Goal: Task Accomplishment & Management: Use online tool/utility

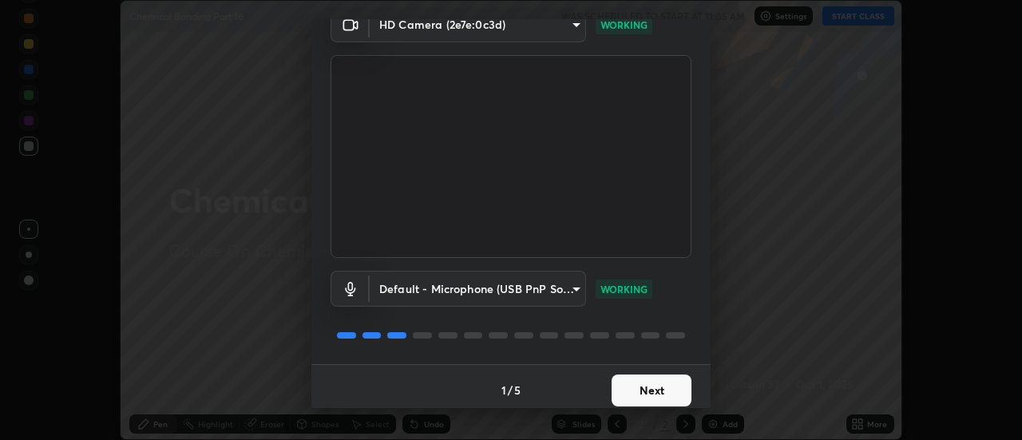
scroll to position [84, 0]
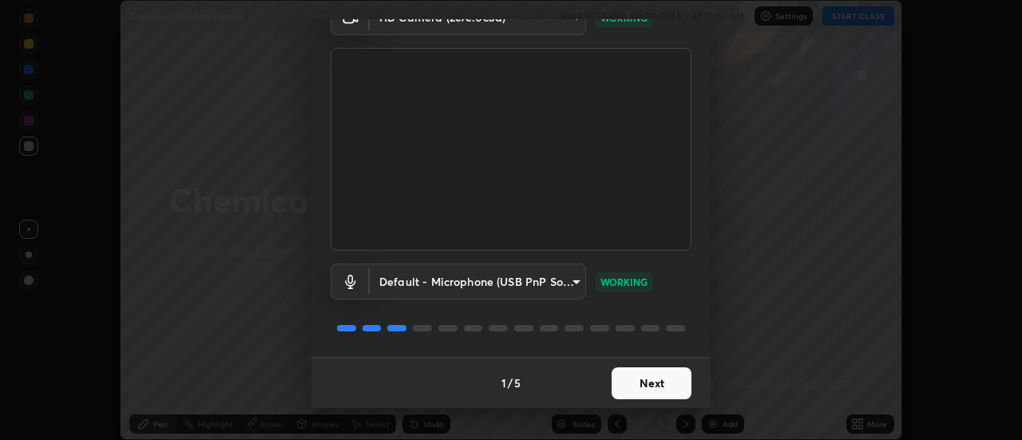
click at [666, 383] on button "Next" at bounding box center [652, 383] width 80 height 32
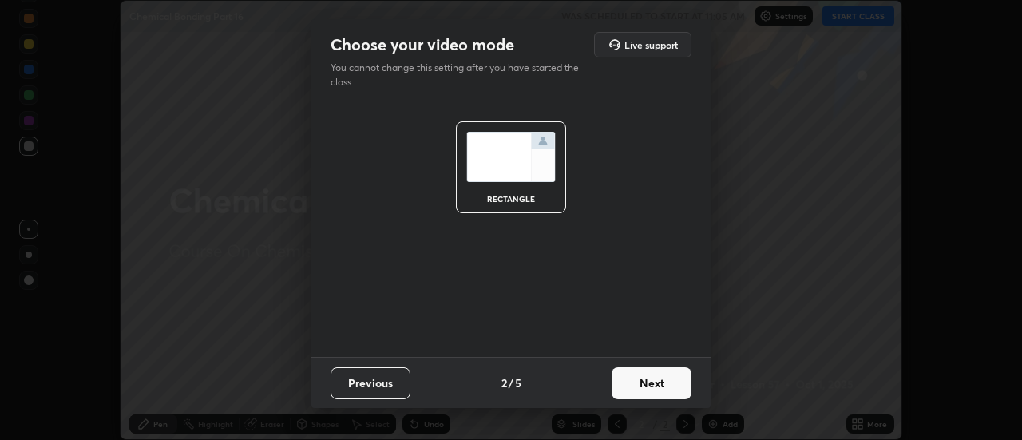
click at [660, 386] on button "Next" at bounding box center [652, 383] width 80 height 32
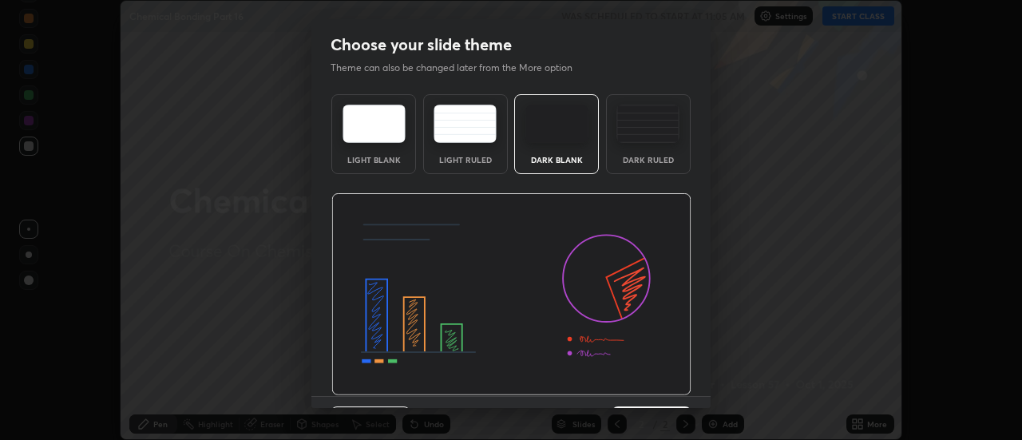
scroll to position [39, 0]
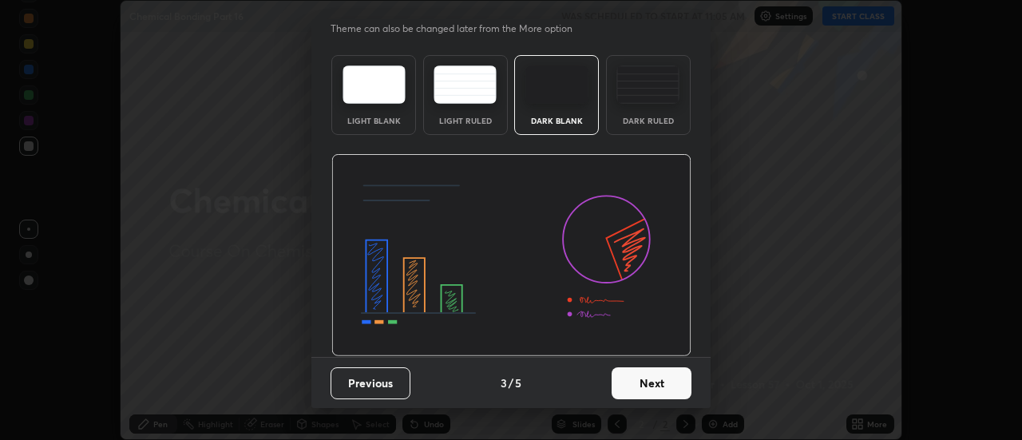
click at [658, 380] on button "Next" at bounding box center [652, 383] width 80 height 32
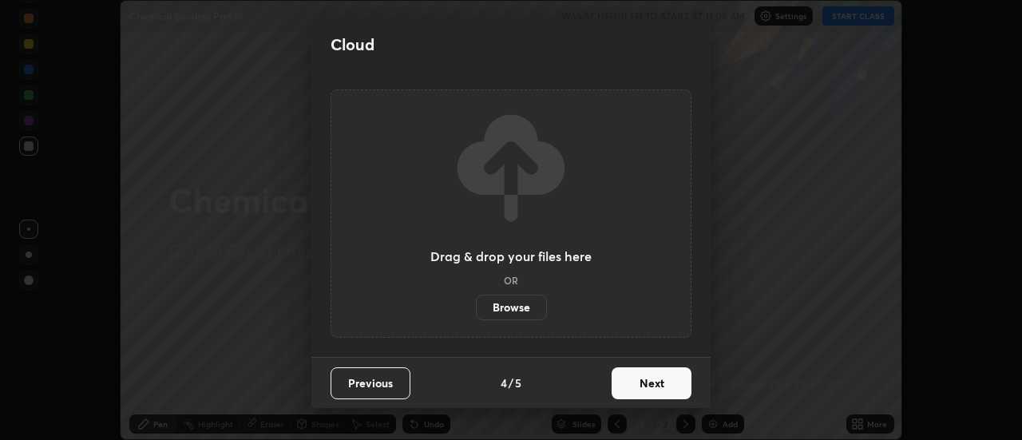
click at [656, 386] on button "Next" at bounding box center [652, 383] width 80 height 32
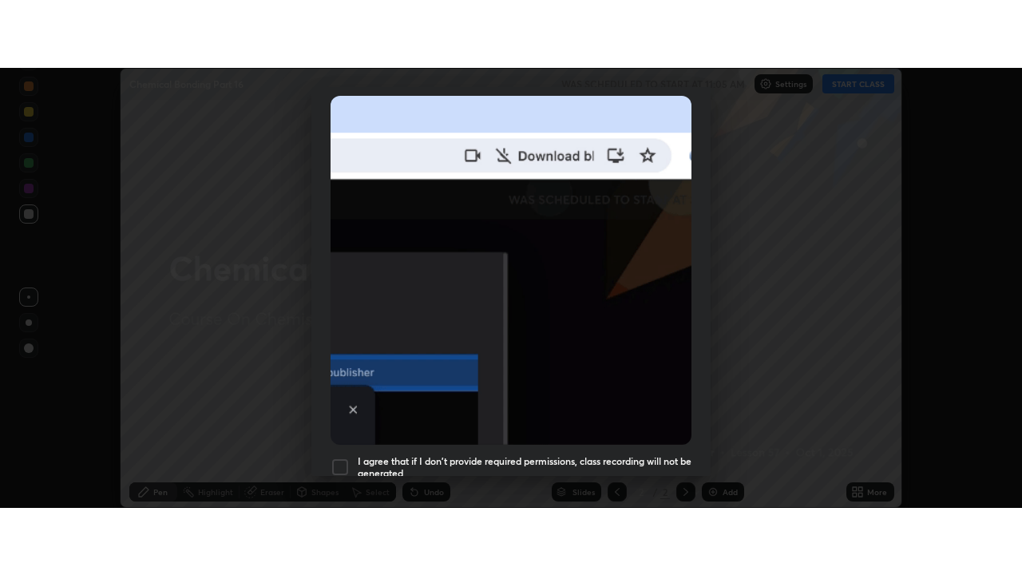
scroll to position [410, 0]
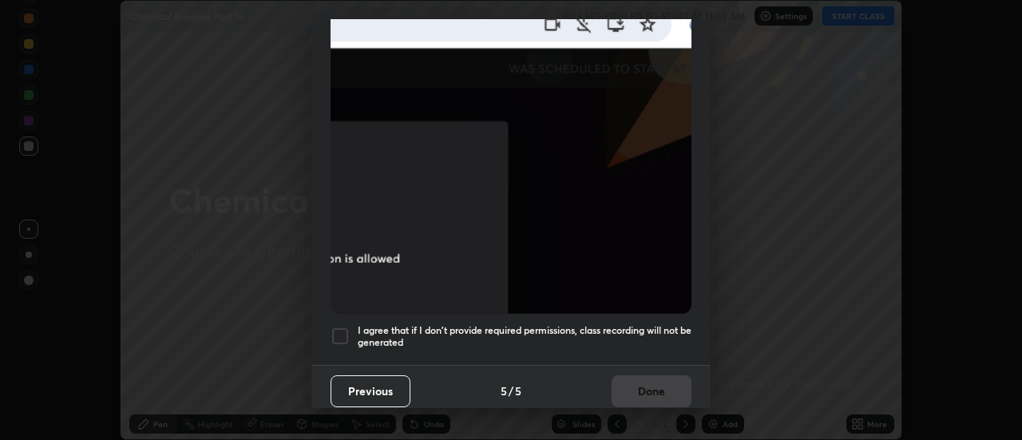
click at [336, 328] on div at bounding box center [340, 336] width 19 height 19
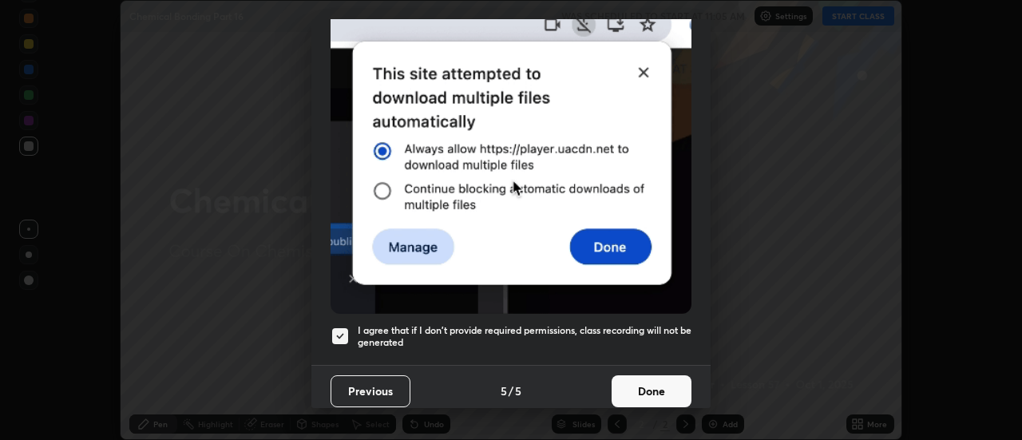
click at [652, 386] on button "Done" at bounding box center [652, 391] width 80 height 32
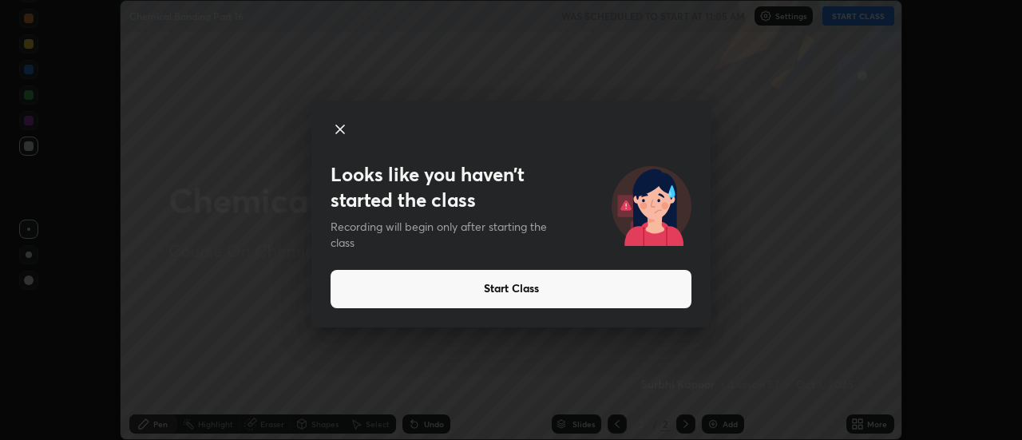
click at [341, 126] on icon at bounding box center [340, 129] width 19 height 19
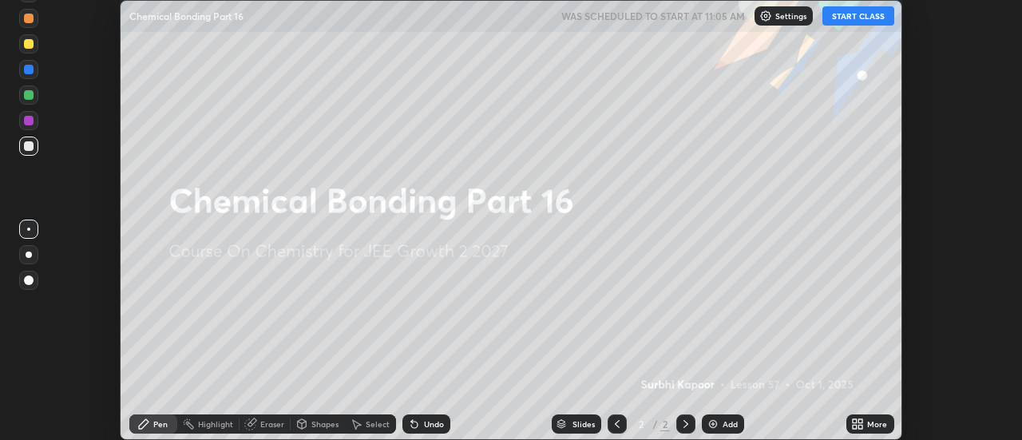
click at [858, 17] on button "START CLASS" at bounding box center [858, 15] width 72 height 19
click at [862, 422] on icon at bounding box center [861, 421] width 4 height 4
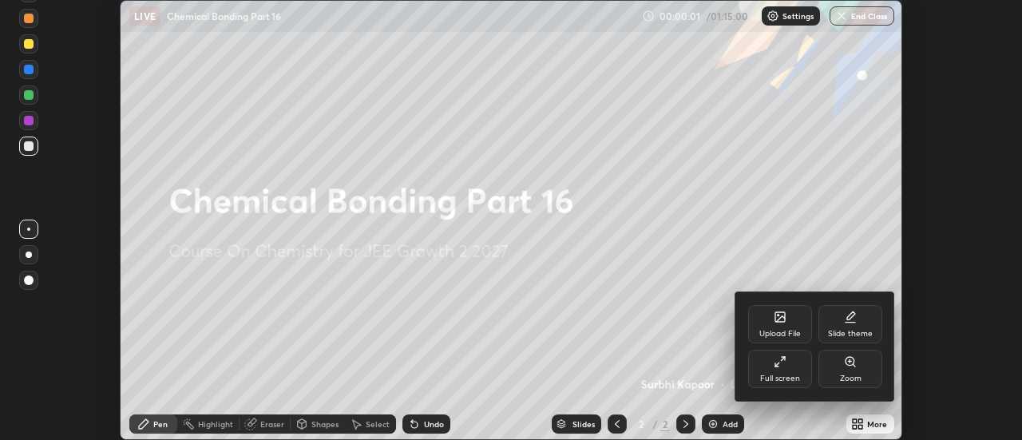
click at [791, 374] on div "Full screen" at bounding box center [780, 378] width 40 height 8
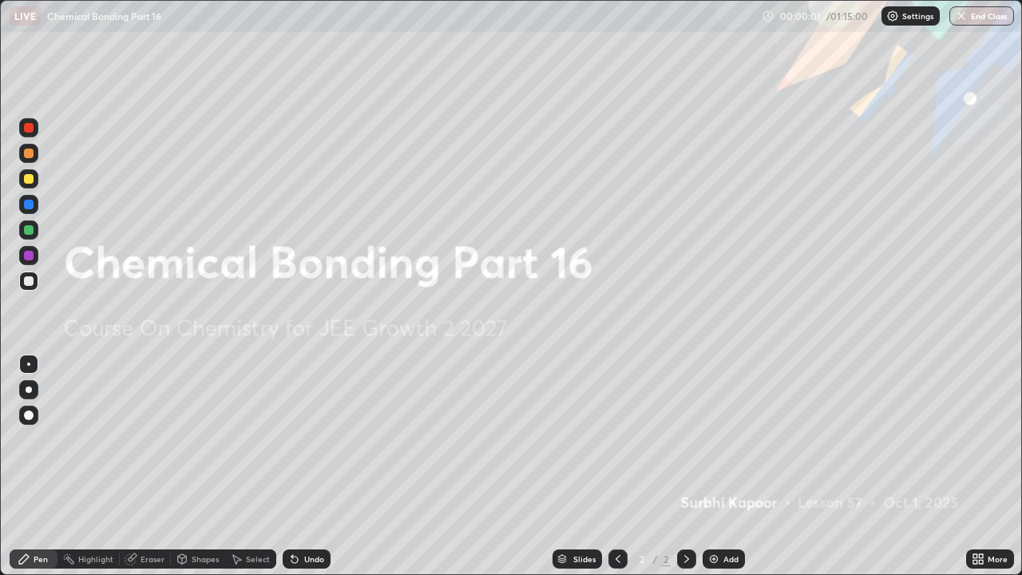
scroll to position [575, 1022]
click at [723, 439] on div "Add" at bounding box center [730, 559] width 15 height 8
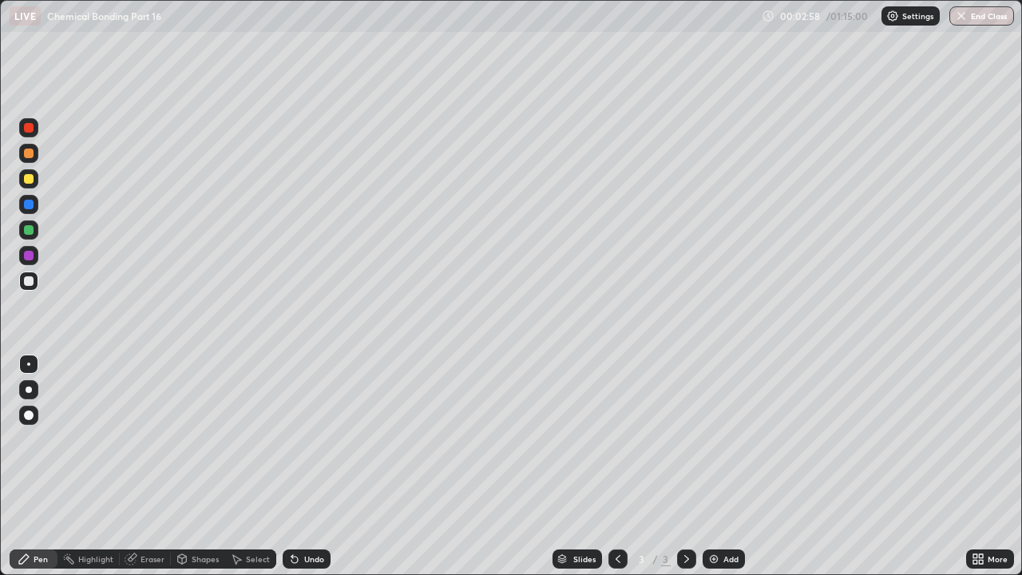
click at [301, 439] on div "Undo" at bounding box center [307, 558] width 48 height 19
click at [96, 439] on div "Highlight" at bounding box center [95, 559] width 35 height 8
click at [139, 439] on div "Eraser" at bounding box center [145, 558] width 51 height 19
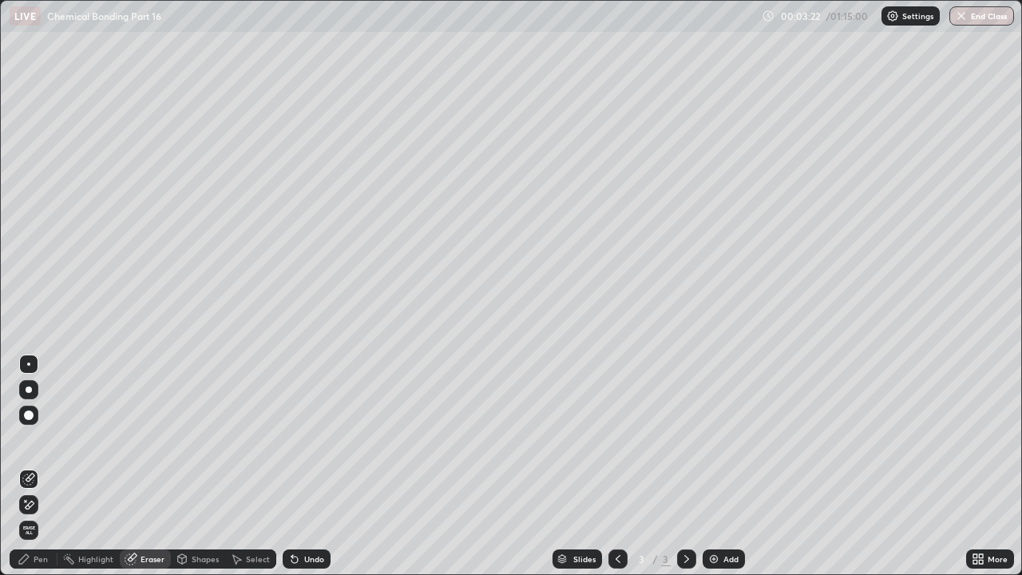
click at [38, 439] on div "Pen" at bounding box center [41, 559] width 14 height 8
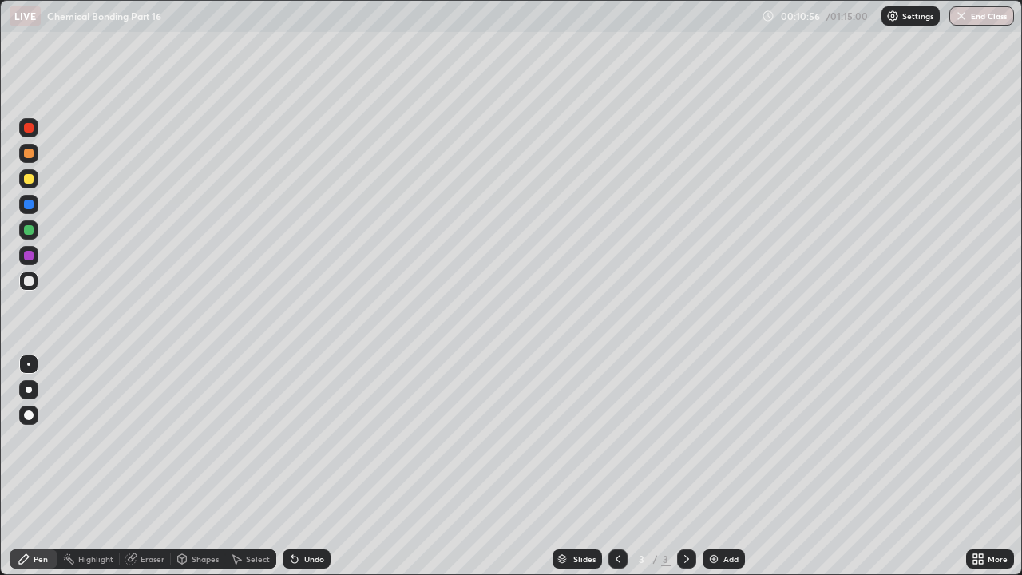
click at [679, 439] on div at bounding box center [686, 558] width 19 height 19
click at [719, 439] on div "Add" at bounding box center [724, 558] width 42 height 19
click at [145, 439] on div "Eraser" at bounding box center [153, 559] width 24 height 8
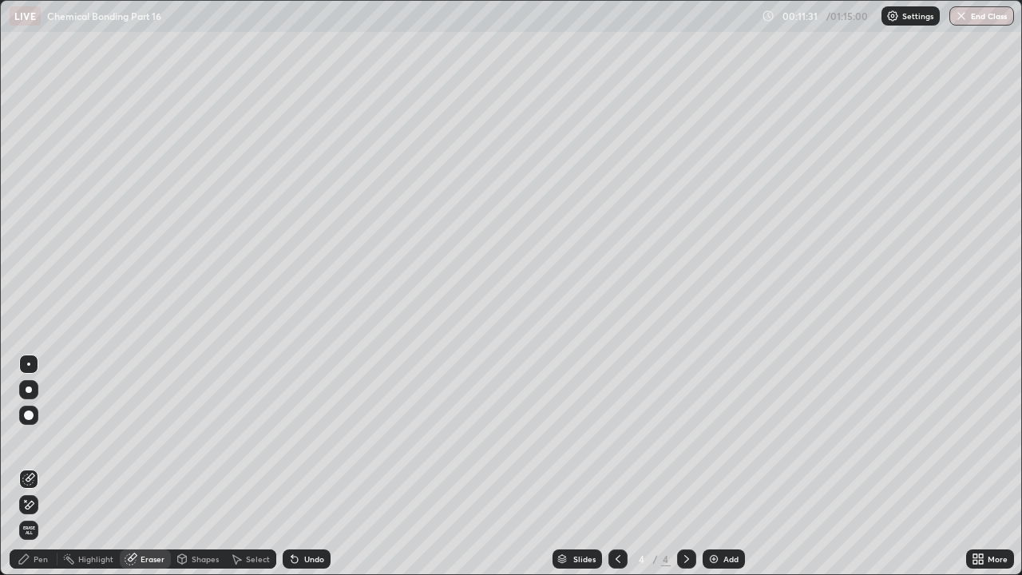
click at [46, 439] on div "Pen" at bounding box center [41, 559] width 14 height 8
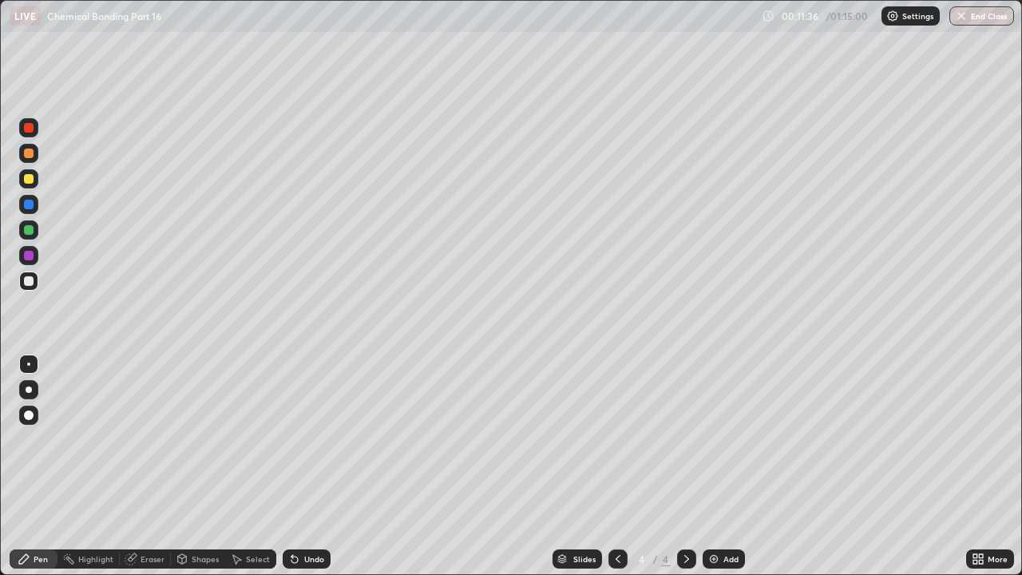
click at [145, 439] on div "Eraser" at bounding box center [145, 558] width 51 height 19
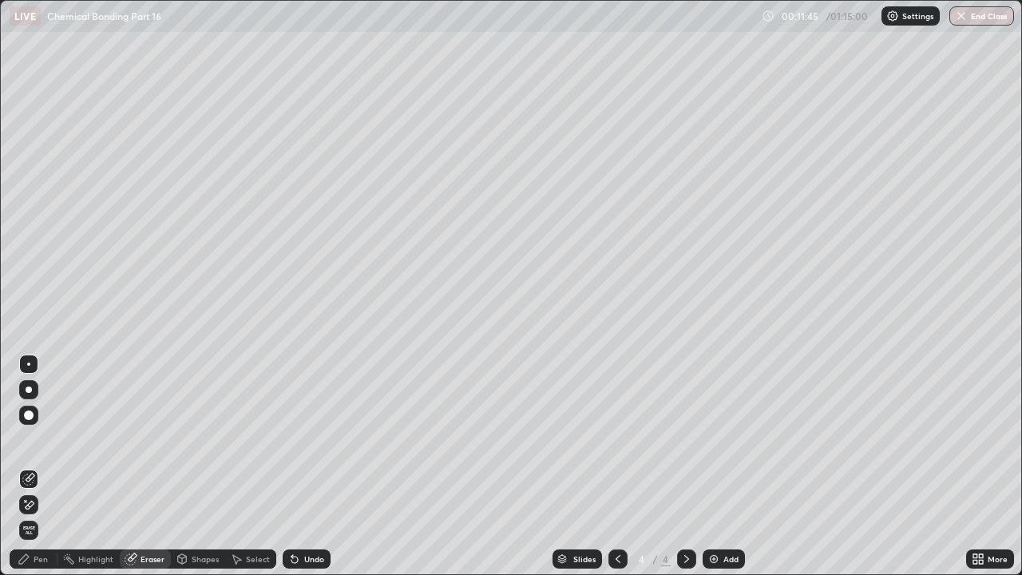
click at [46, 439] on div "Pen" at bounding box center [41, 559] width 14 height 8
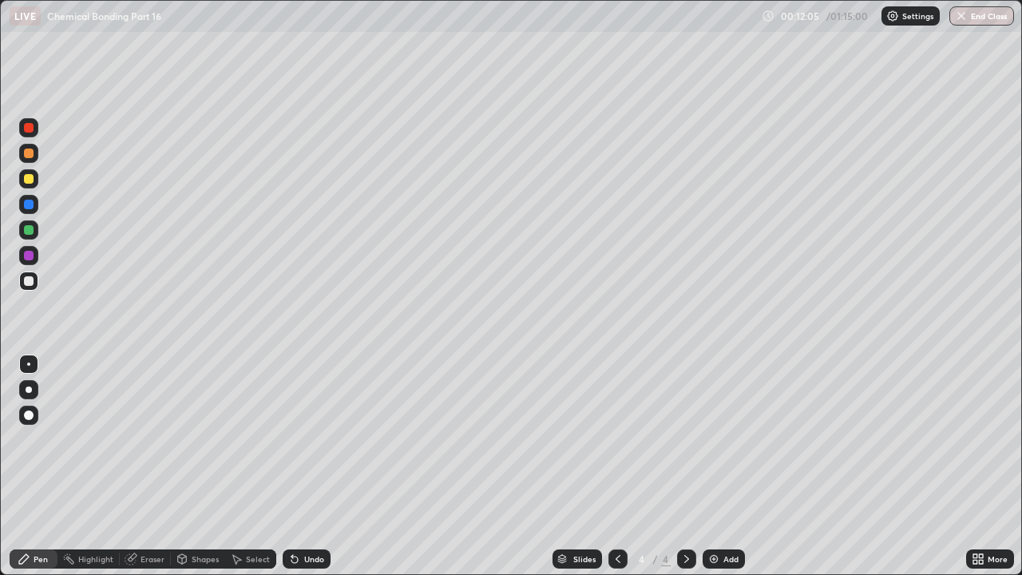
click at [144, 439] on div "Eraser" at bounding box center [153, 559] width 24 height 8
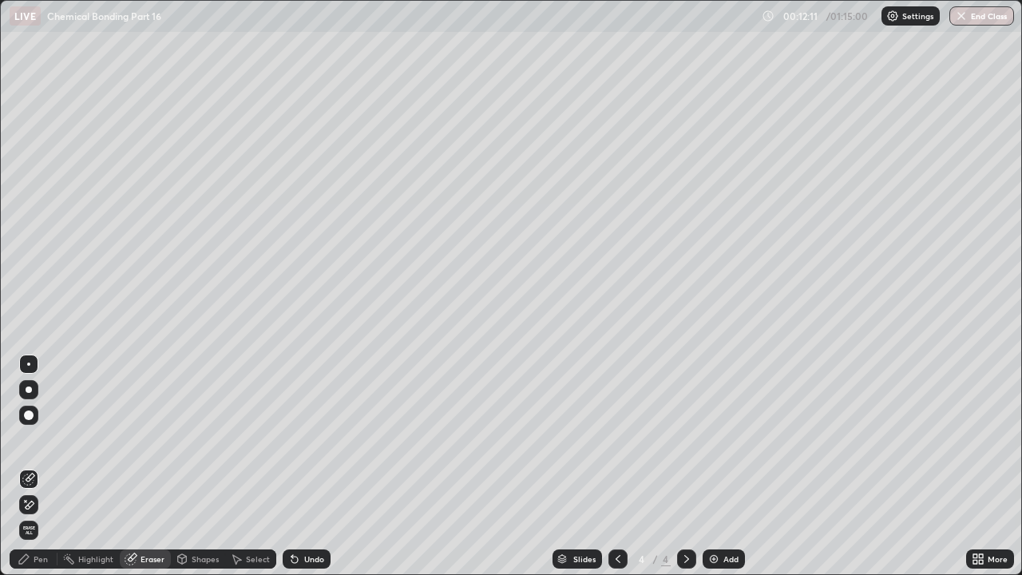
click at [49, 439] on div "Pen" at bounding box center [34, 558] width 48 height 19
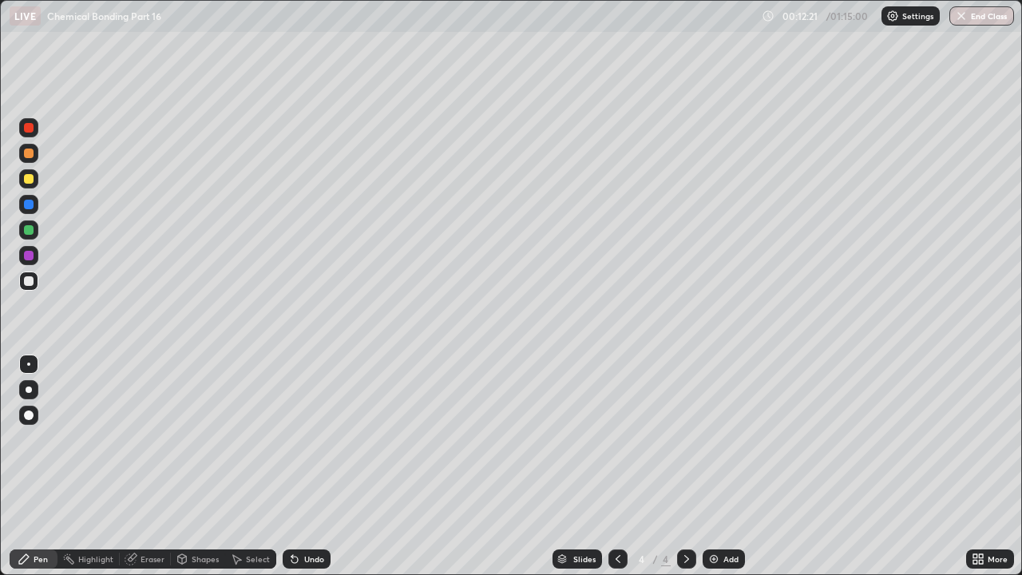
click at [142, 439] on div "Eraser" at bounding box center [153, 559] width 24 height 8
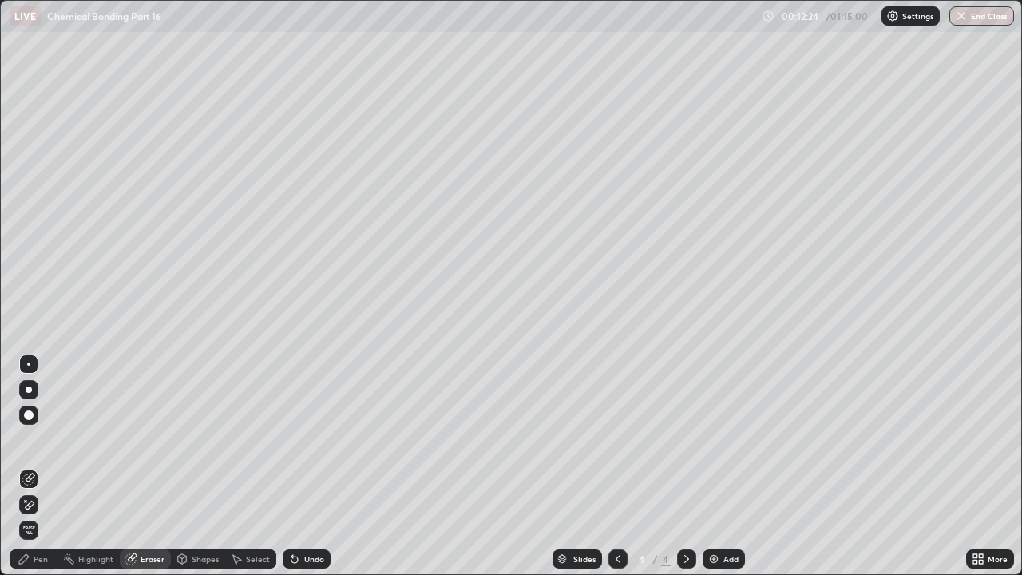
click at [89, 439] on div "Highlight" at bounding box center [95, 559] width 35 height 8
click at [51, 439] on div "Pen" at bounding box center [34, 558] width 48 height 19
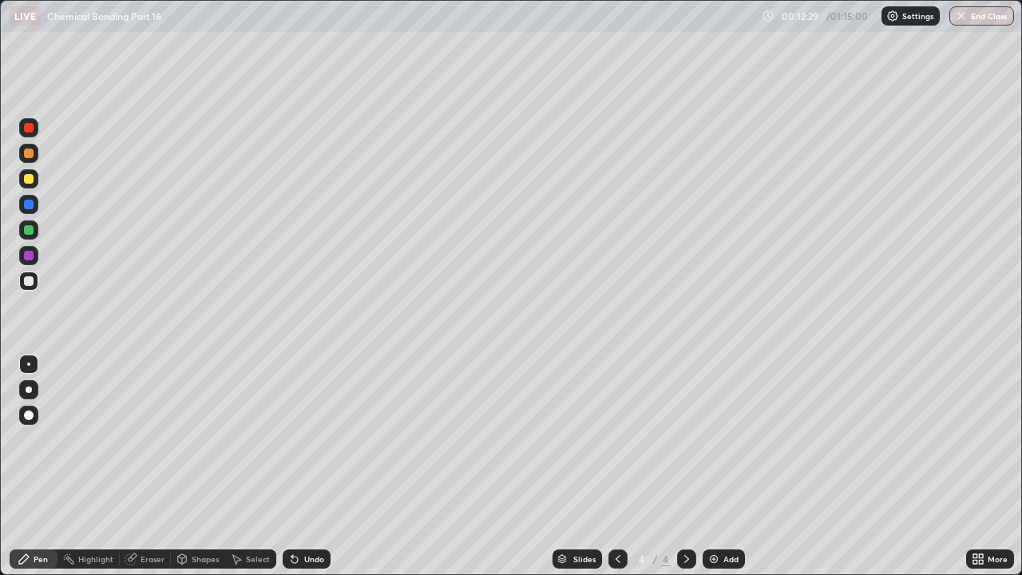
click at [145, 439] on div "Eraser" at bounding box center [153, 559] width 24 height 8
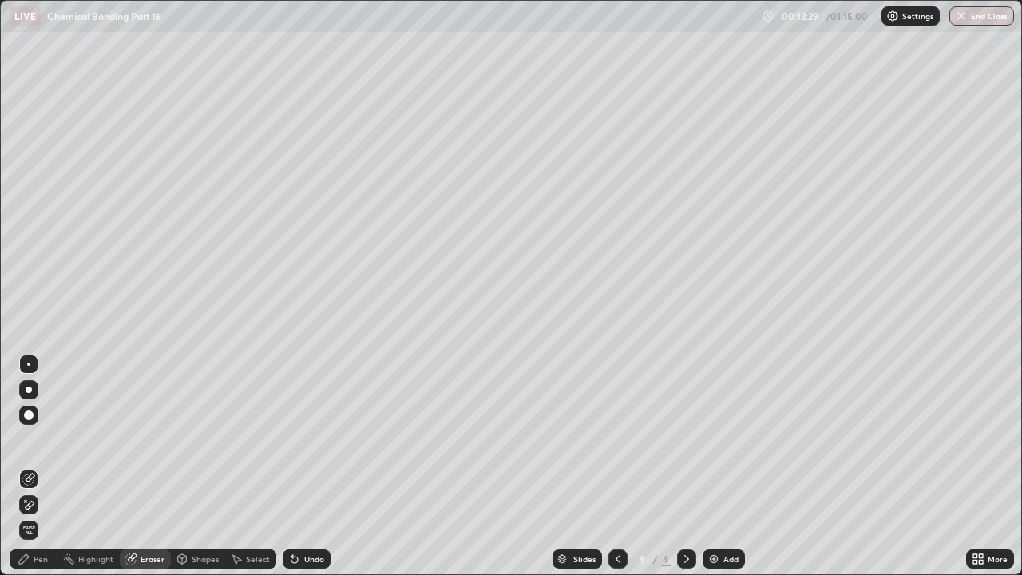
click at [64, 439] on circle at bounding box center [64, 558] width 2 height 2
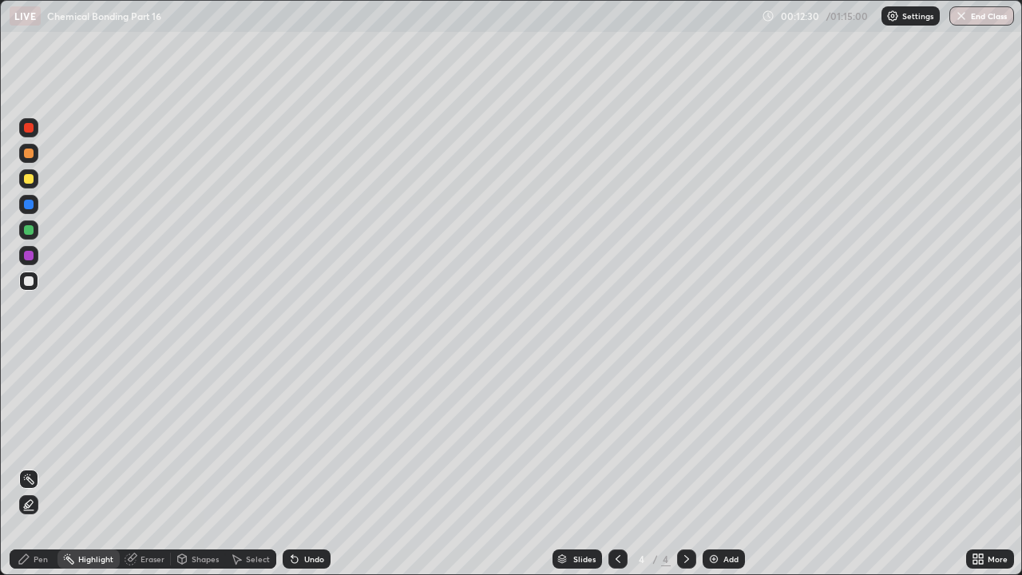
click at [55, 439] on div "Pen" at bounding box center [34, 558] width 48 height 19
click at [139, 439] on div "Eraser" at bounding box center [145, 558] width 51 height 19
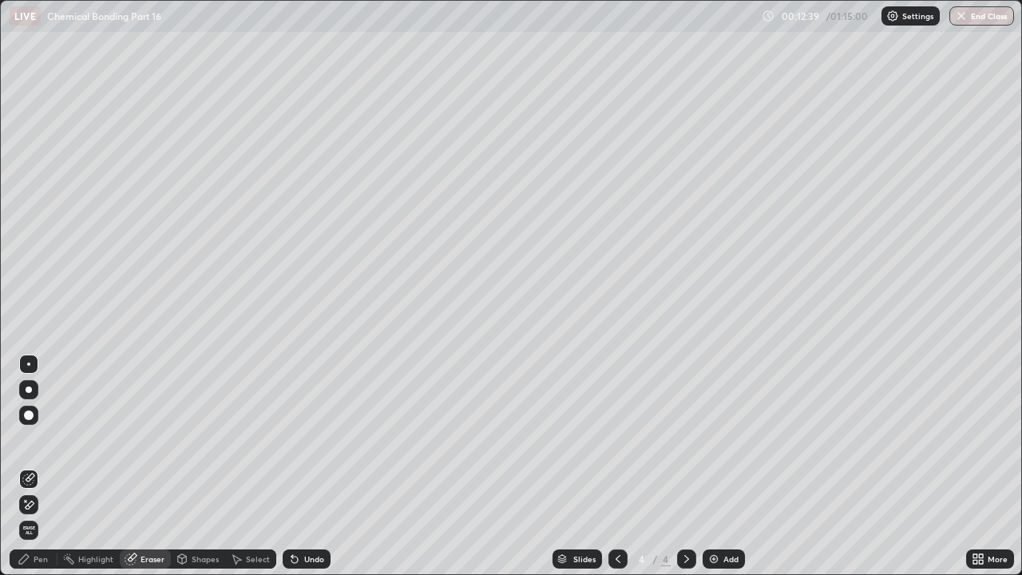
click at [45, 439] on div "Pen" at bounding box center [41, 559] width 14 height 8
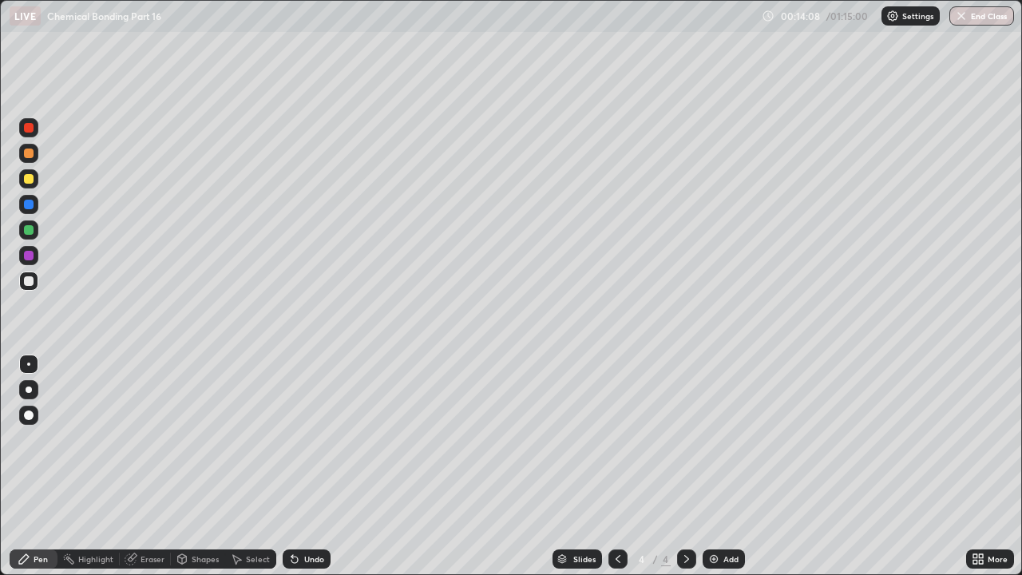
click at [142, 439] on div "Eraser" at bounding box center [153, 559] width 24 height 8
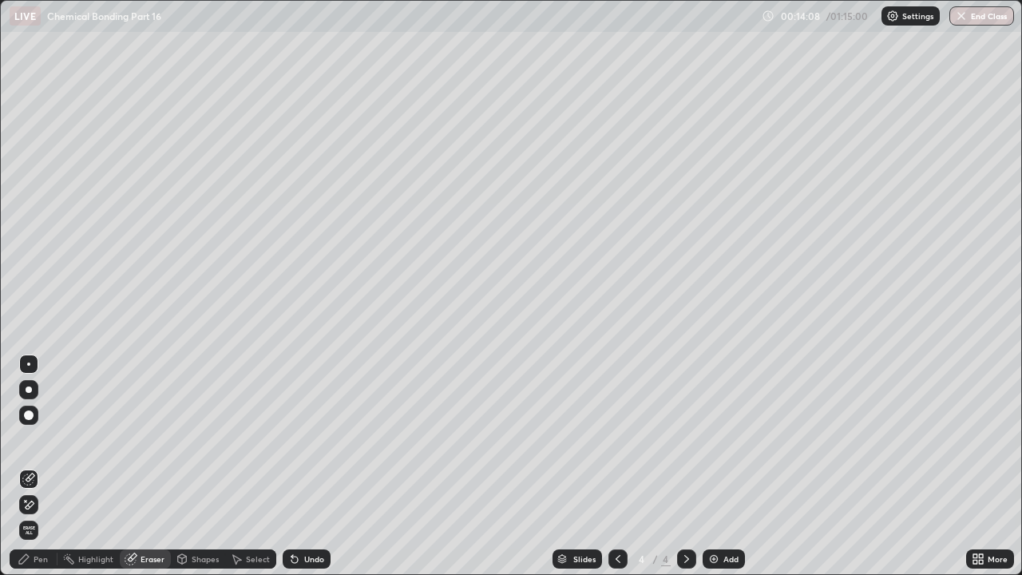
click at [141, 439] on div "Eraser" at bounding box center [153, 559] width 24 height 8
click at [51, 439] on div "Pen" at bounding box center [34, 558] width 48 height 19
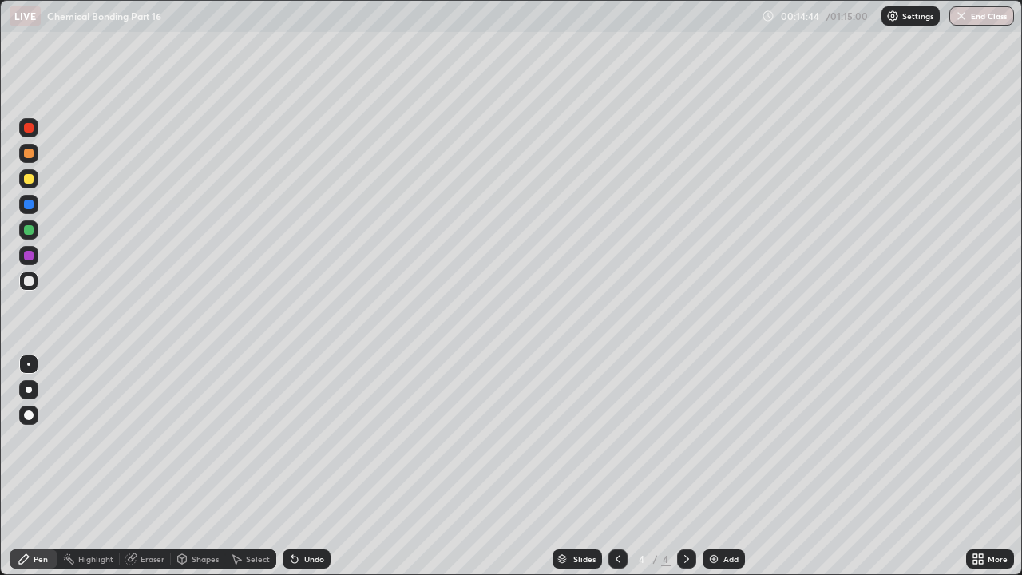
click at [149, 439] on div "Eraser" at bounding box center [153, 559] width 24 height 8
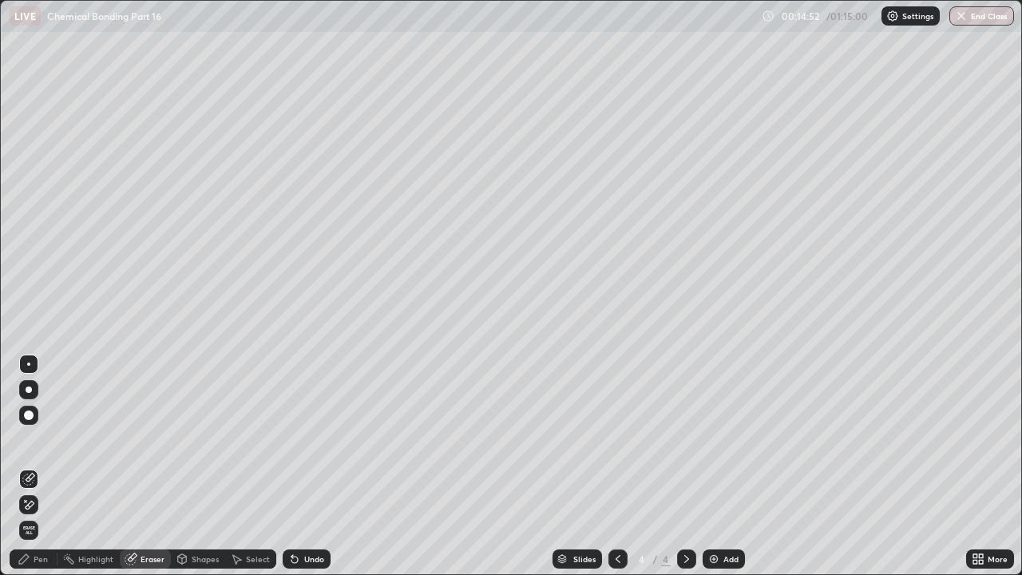
click at [299, 439] on div "Undo" at bounding box center [307, 558] width 48 height 19
click at [306, 439] on div "Undo" at bounding box center [314, 559] width 20 height 8
click at [28, 414] on div at bounding box center [29, 415] width 10 height 10
click at [38, 439] on div "Pen" at bounding box center [41, 559] width 14 height 8
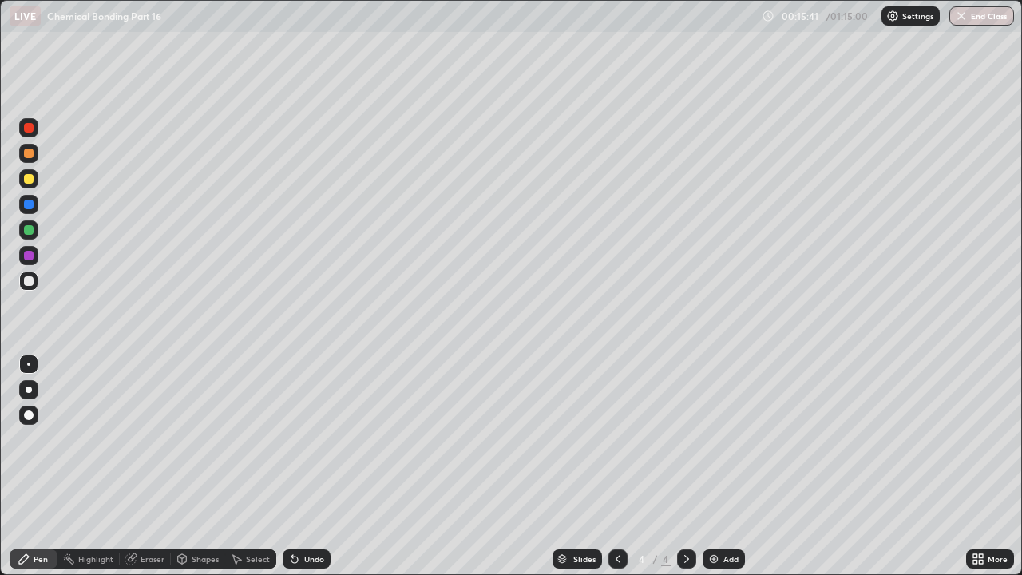
click at [149, 439] on div "Eraser" at bounding box center [153, 559] width 24 height 8
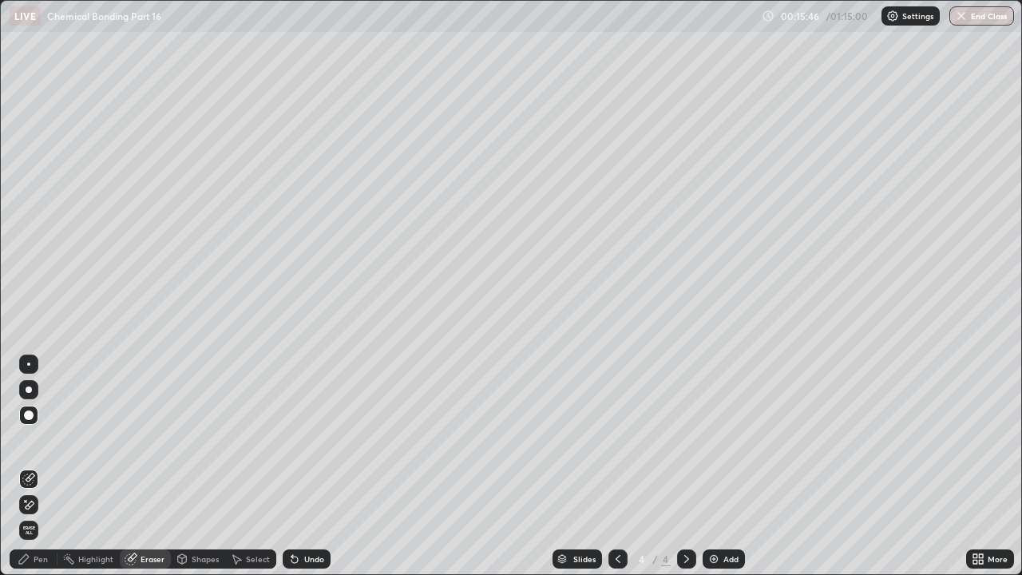
click at [46, 439] on div "Pen" at bounding box center [34, 558] width 48 height 19
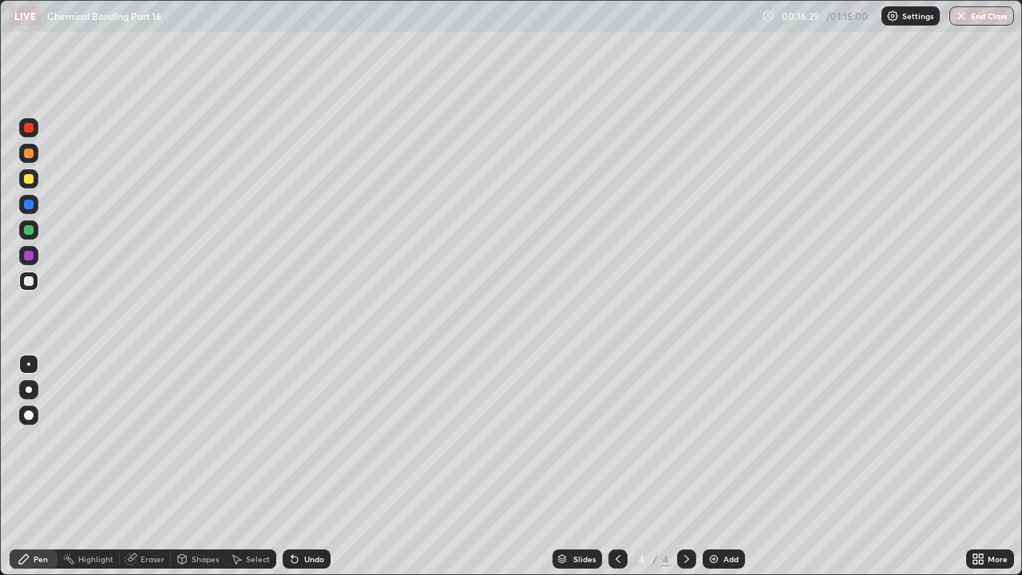
click at [148, 439] on div "Eraser" at bounding box center [153, 559] width 24 height 8
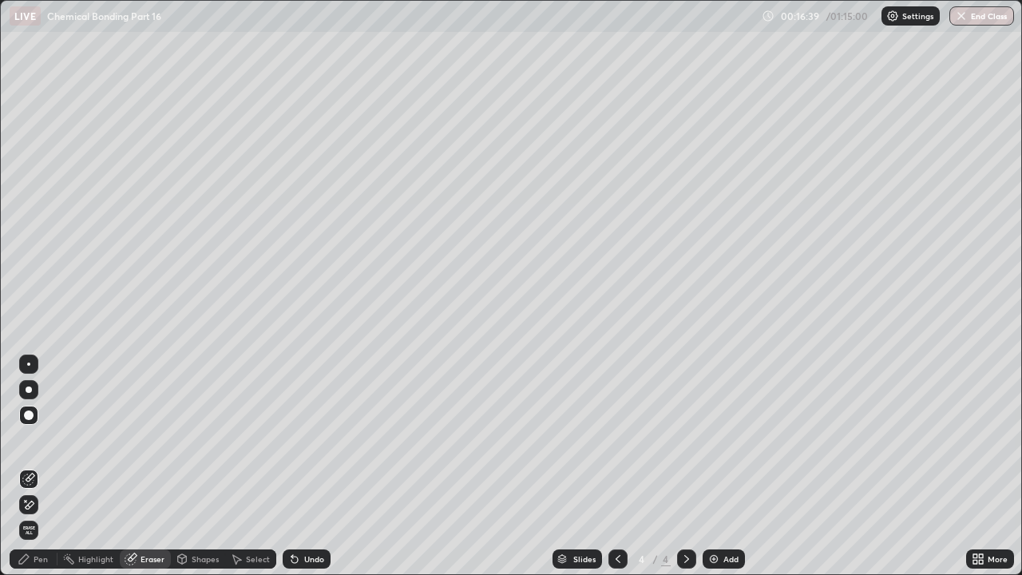
click at [38, 439] on div "Pen" at bounding box center [34, 558] width 48 height 19
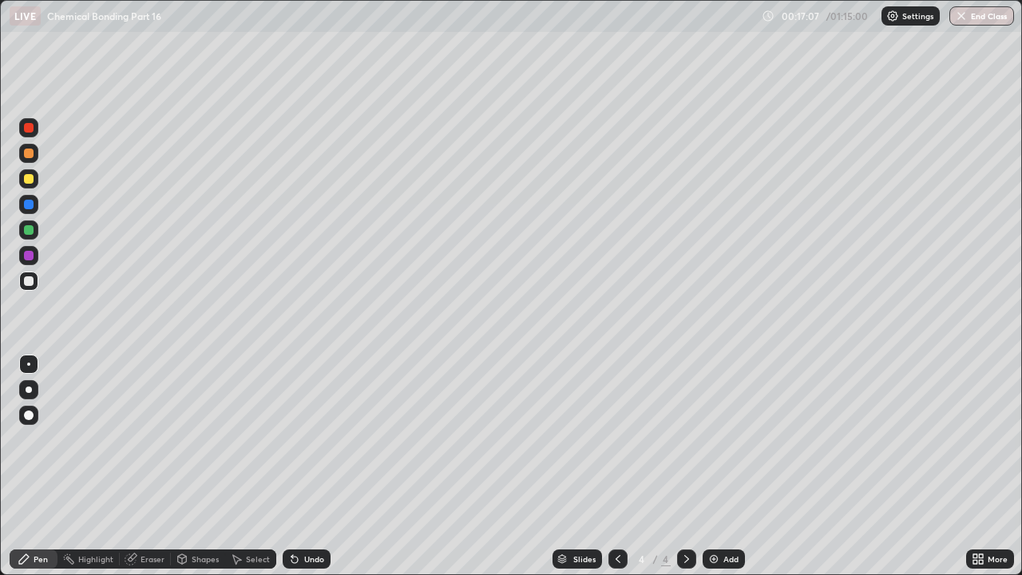
click at [315, 439] on div "Undo" at bounding box center [314, 559] width 20 height 8
click at [312, 439] on div "Undo" at bounding box center [314, 559] width 20 height 8
click at [314, 439] on div "Undo" at bounding box center [314, 559] width 20 height 8
click at [303, 439] on div "Undo" at bounding box center [307, 558] width 48 height 19
click at [306, 439] on div "Undo" at bounding box center [314, 559] width 20 height 8
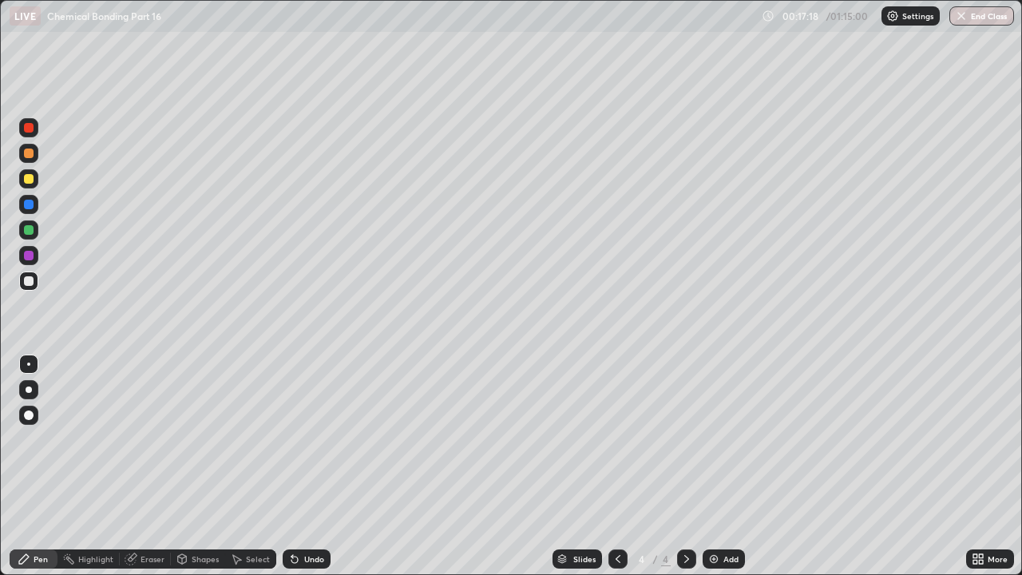
click at [306, 439] on div "Undo" at bounding box center [314, 559] width 20 height 8
click at [301, 439] on div "Undo" at bounding box center [307, 558] width 48 height 19
click at [304, 439] on div "Undo" at bounding box center [314, 559] width 20 height 8
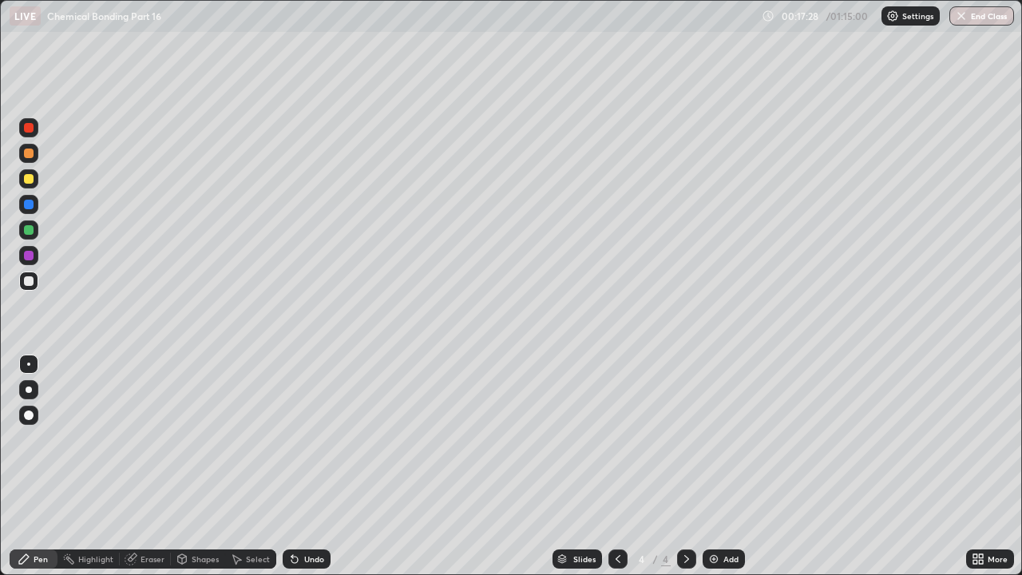
click at [142, 439] on div "Eraser" at bounding box center [153, 559] width 24 height 8
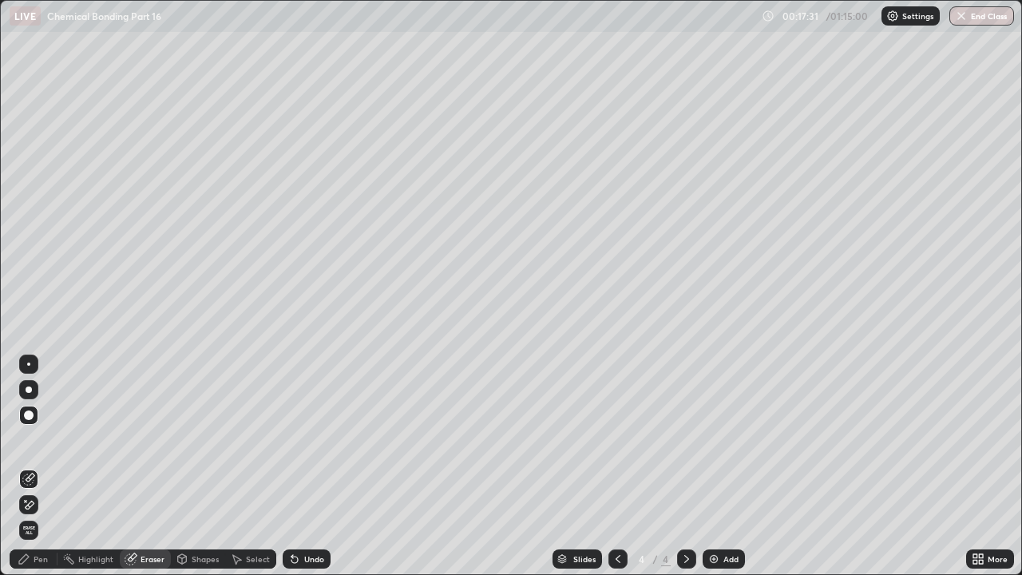
click at [37, 439] on div "Pen" at bounding box center [41, 559] width 14 height 8
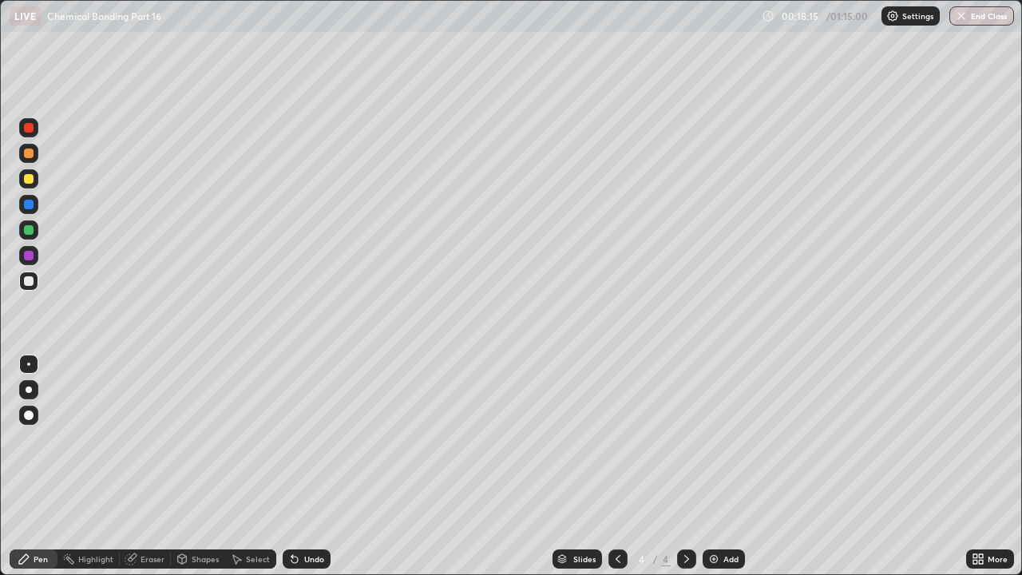
click at [616, 439] on icon at bounding box center [618, 559] width 13 height 13
click at [684, 439] on icon at bounding box center [686, 559] width 13 height 13
click at [311, 439] on div "Undo" at bounding box center [307, 558] width 48 height 19
click at [307, 439] on div "Undo" at bounding box center [307, 558] width 48 height 19
click at [155, 439] on div "Eraser" at bounding box center [153, 559] width 24 height 8
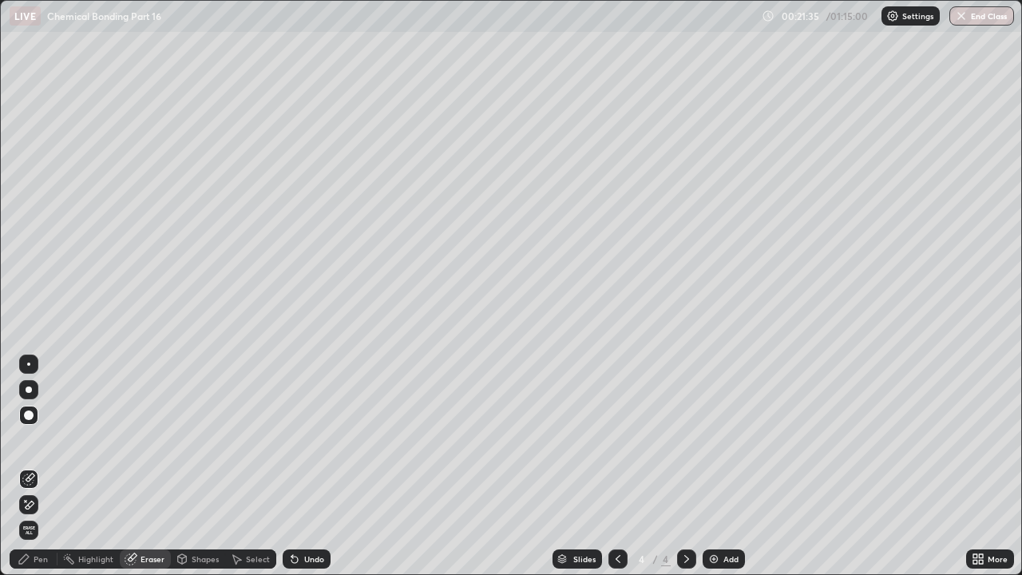
click at [48, 439] on div "Pen" at bounding box center [34, 558] width 48 height 19
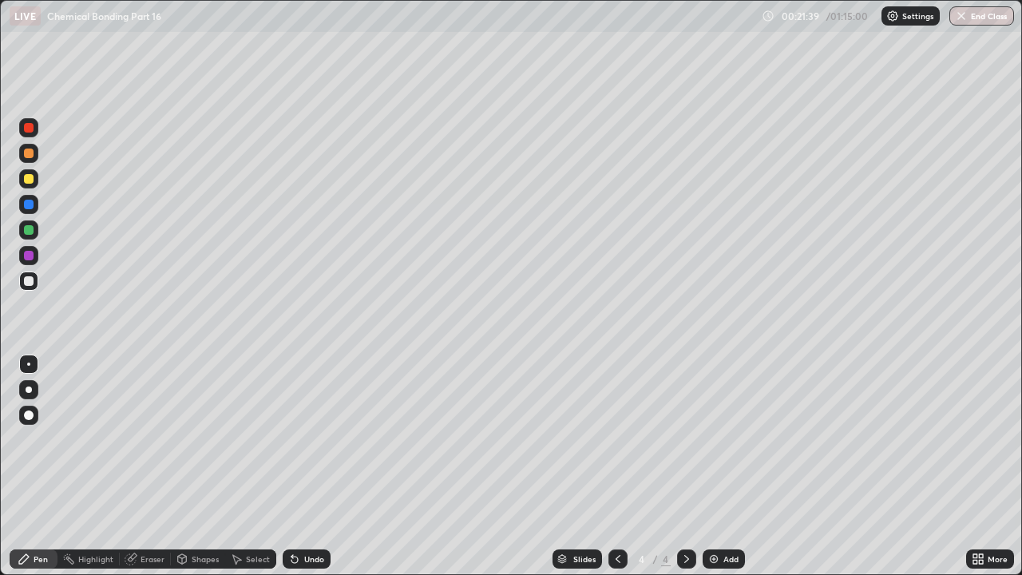
click at [159, 439] on div "Eraser" at bounding box center [145, 558] width 51 height 19
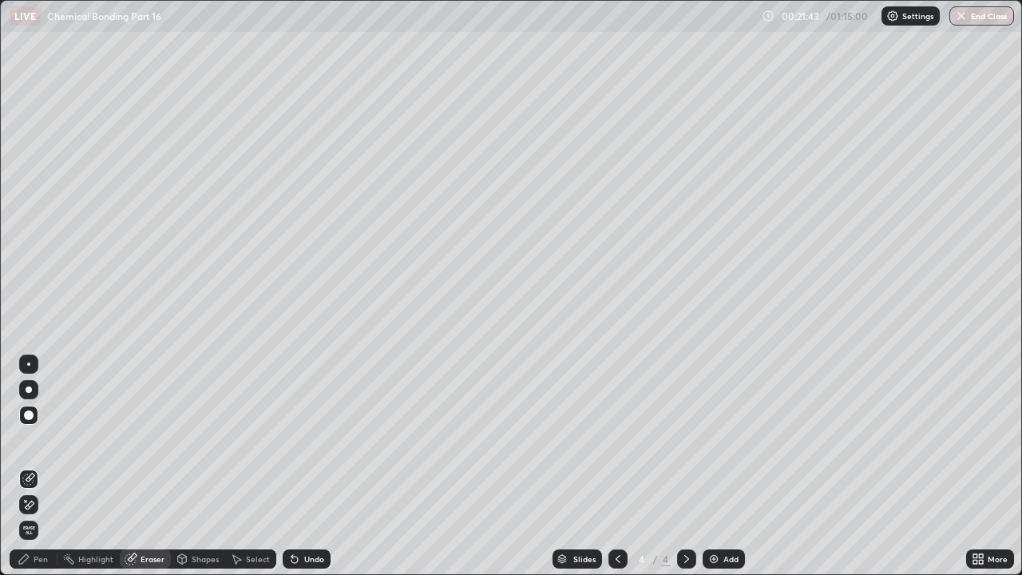
click at [53, 439] on div "Pen" at bounding box center [34, 558] width 48 height 19
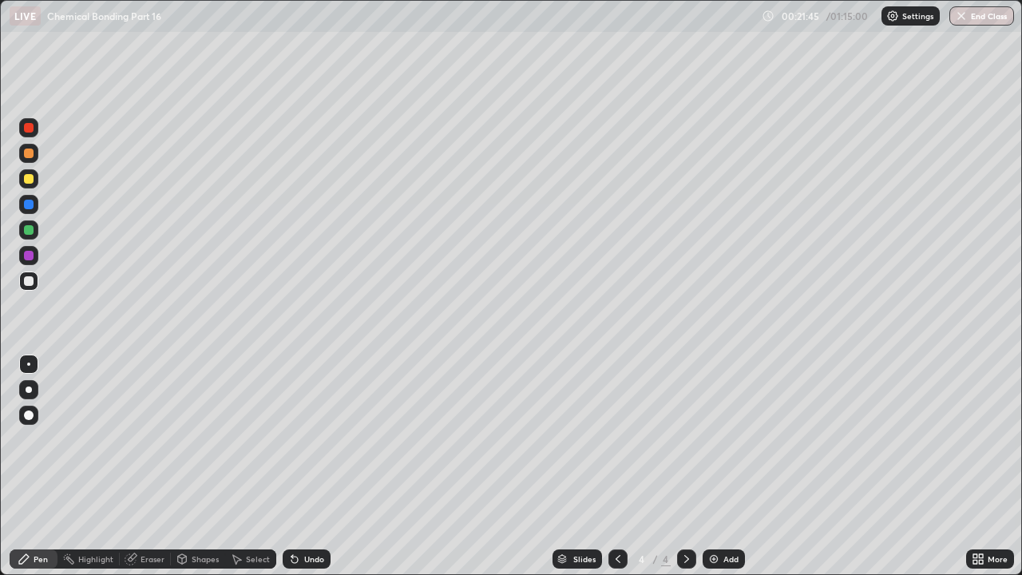
click at [158, 439] on div "Eraser" at bounding box center [153, 559] width 24 height 8
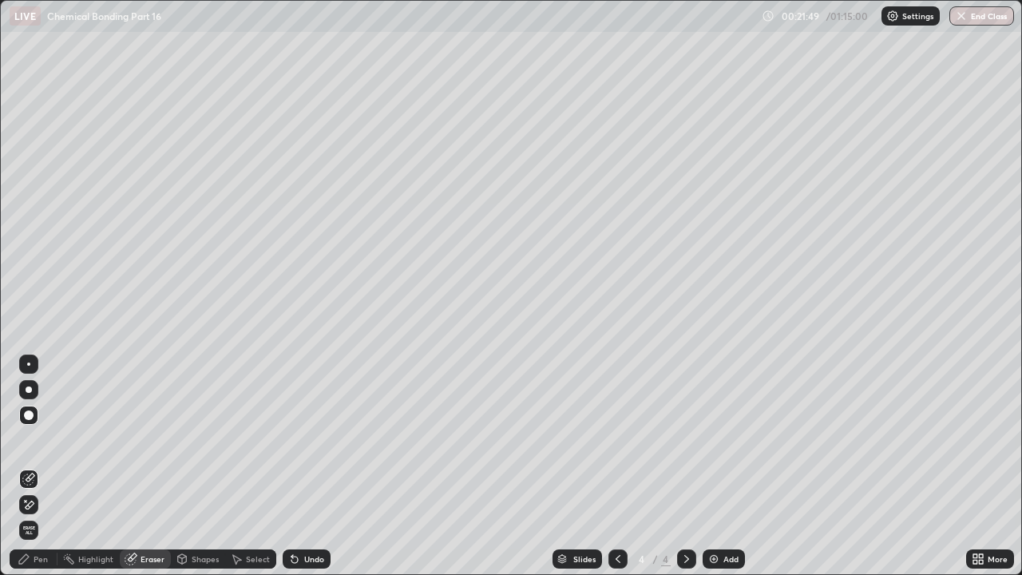
click at [51, 439] on div "Pen" at bounding box center [34, 558] width 48 height 19
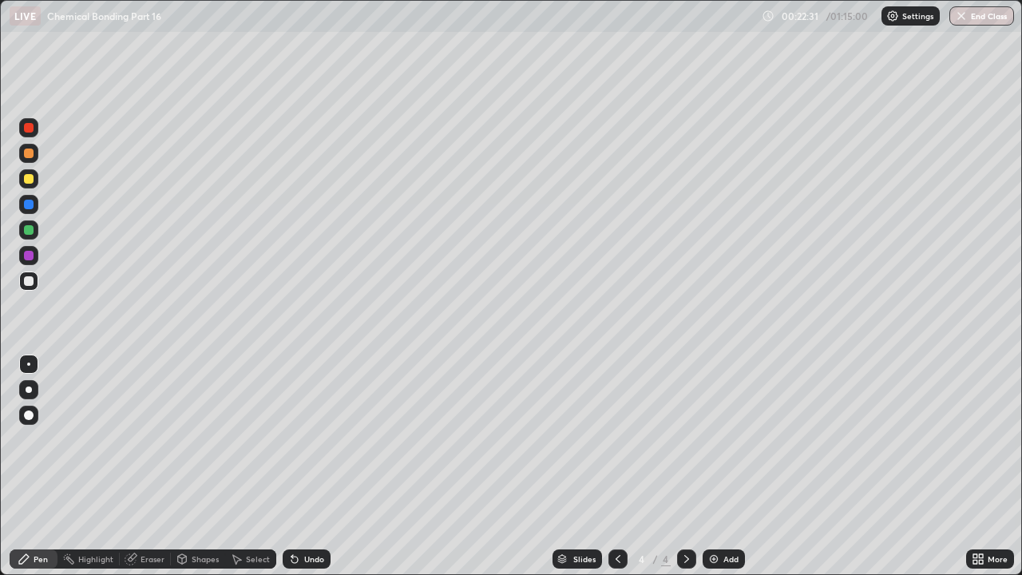
click at [145, 439] on div "Eraser" at bounding box center [153, 559] width 24 height 8
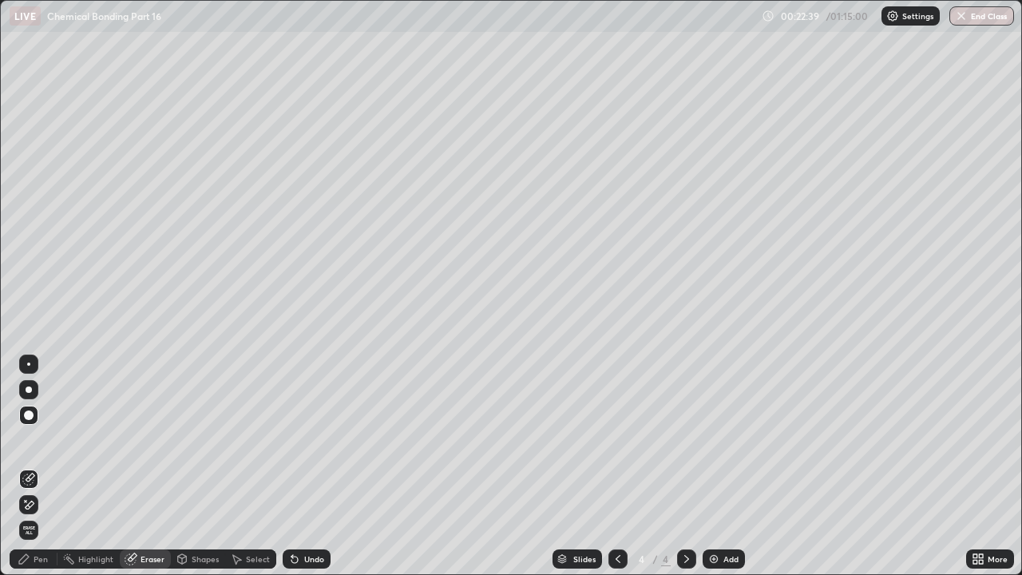
click at [42, 439] on div "Pen" at bounding box center [41, 559] width 14 height 8
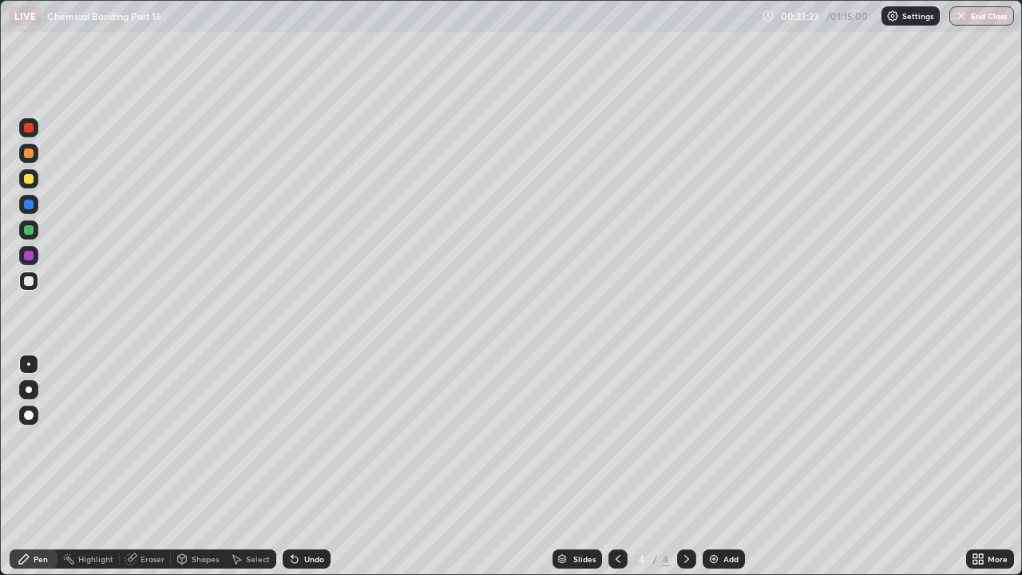
click at [139, 439] on div "Eraser" at bounding box center [145, 558] width 51 height 19
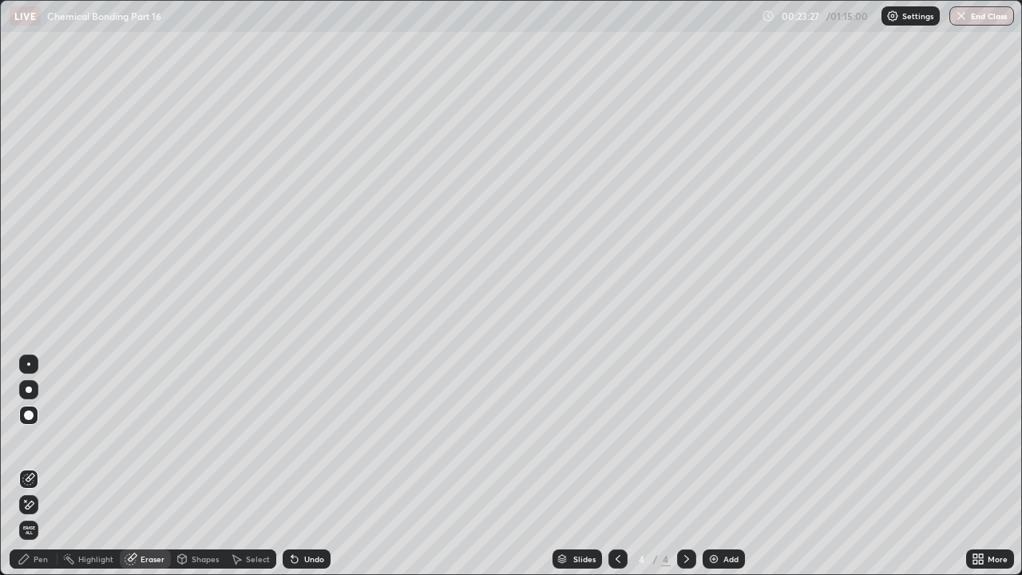
click at [42, 439] on div "Pen" at bounding box center [41, 559] width 14 height 8
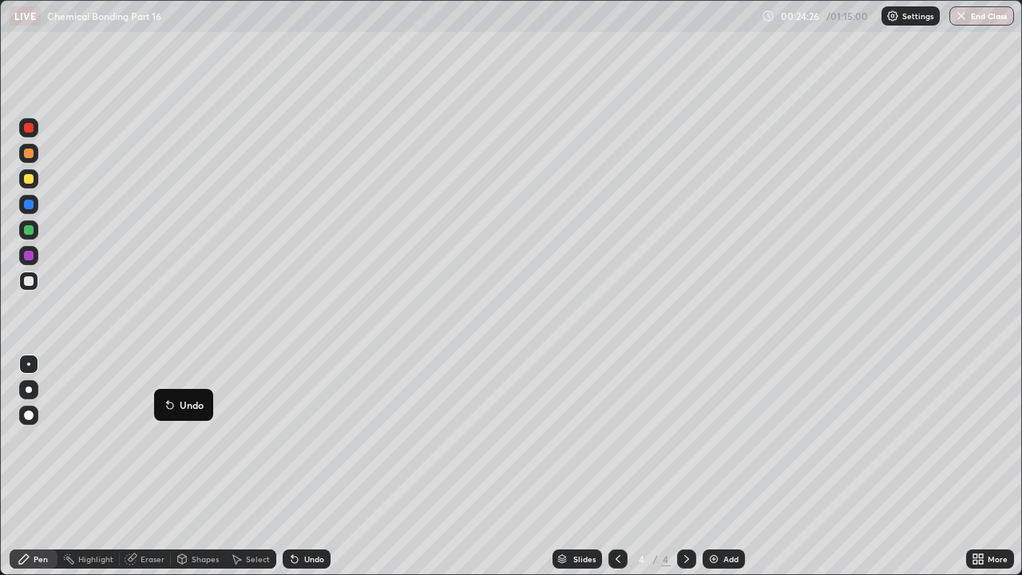
click at [729, 439] on div "Add" at bounding box center [724, 558] width 42 height 19
click at [154, 439] on div "Eraser" at bounding box center [153, 559] width 24 height 8
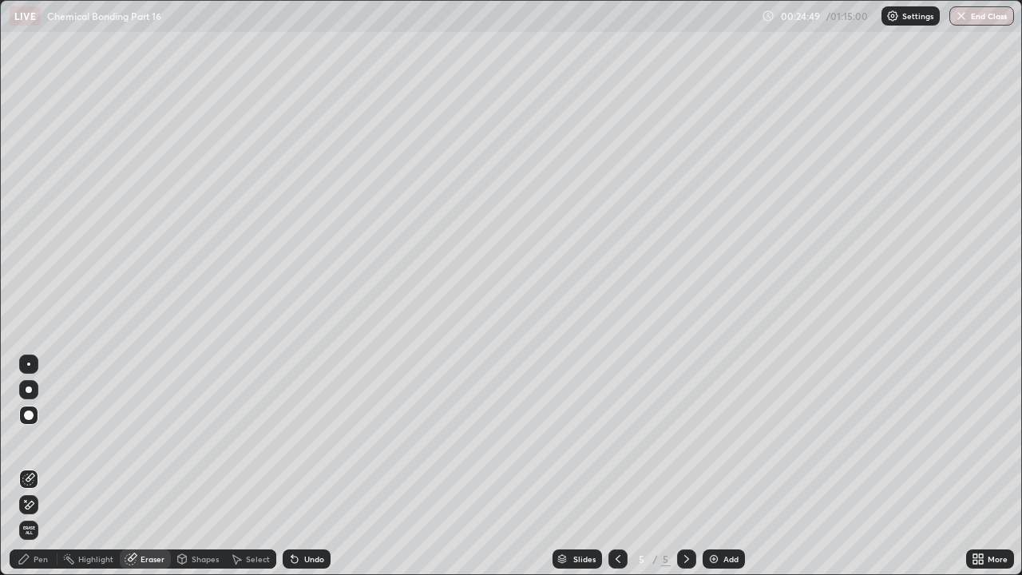
click at [45, 439] on div "Pen" at bounding box center [34, 558] width 48 height 19
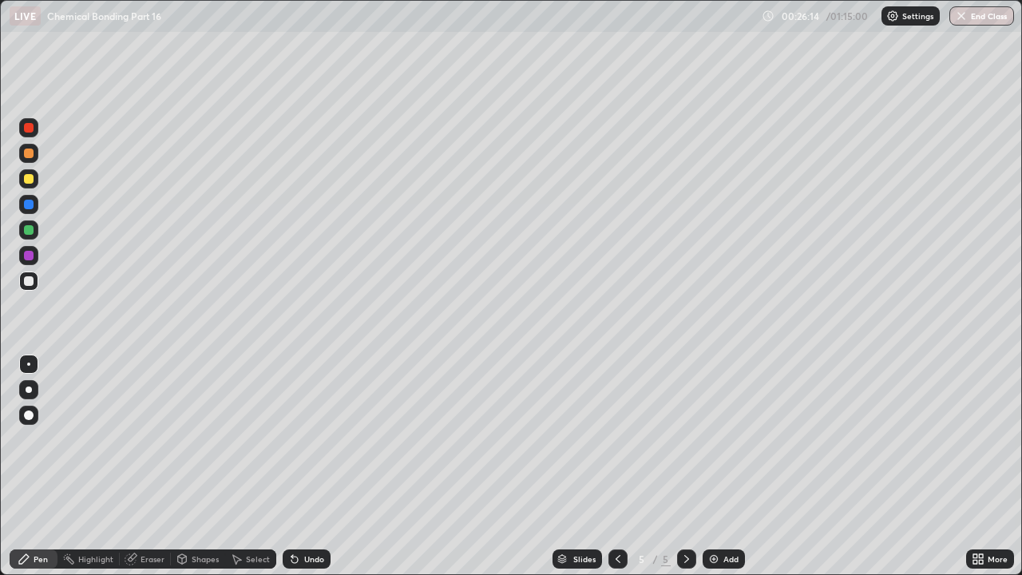
click at [133, 439] on icon at bounding box center [130, 559] width 10 height 10
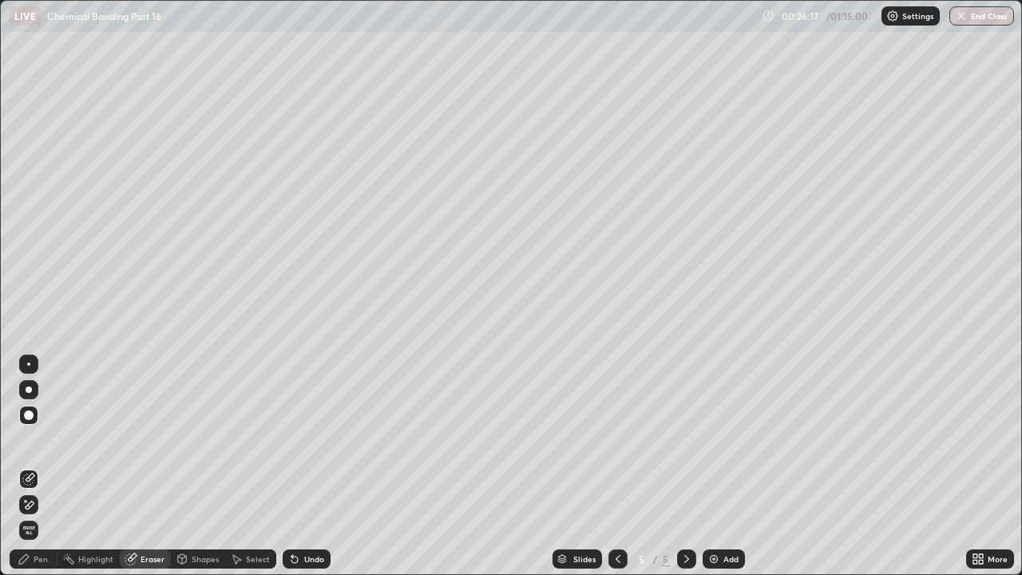
click at [33, 439] on div "Pen" at bounding box center [34, 558] width 48 height 19
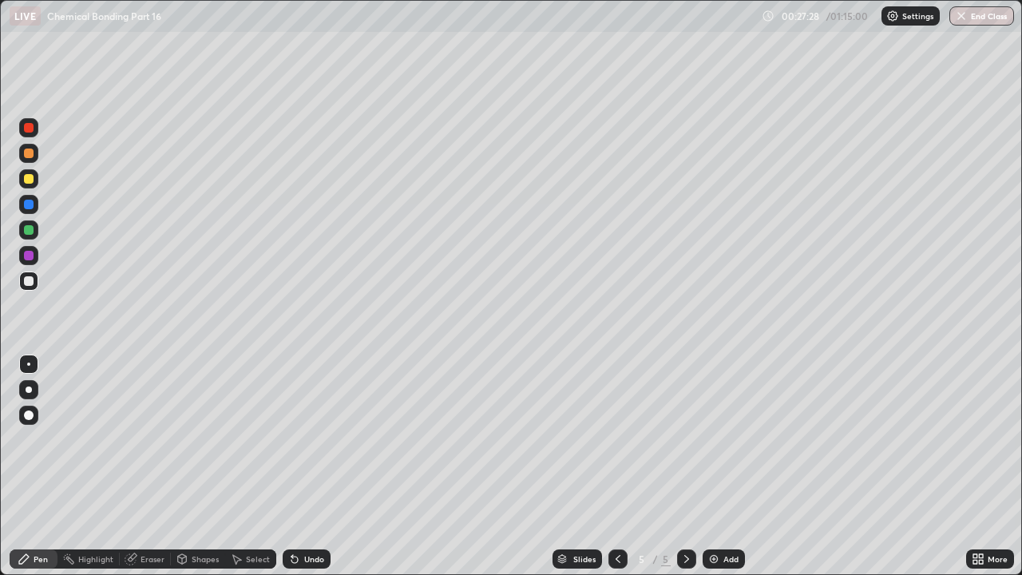
click at [156, 439] on div "Eraser" at bounding box center [153, 559] width 24 height 8
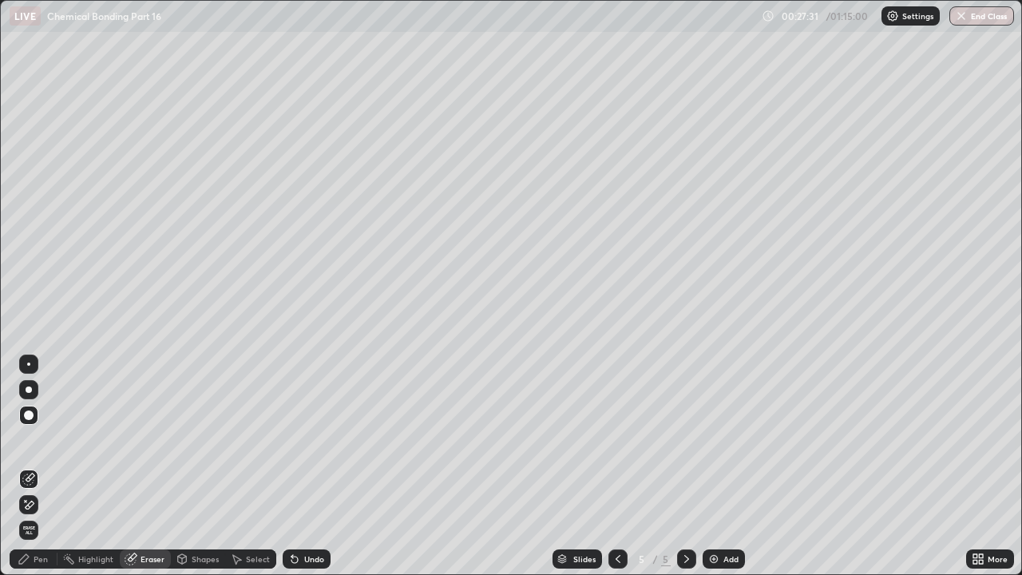
click at [40, 439] on div "Pen" at bounding box center [41, 559] width 14 height 8
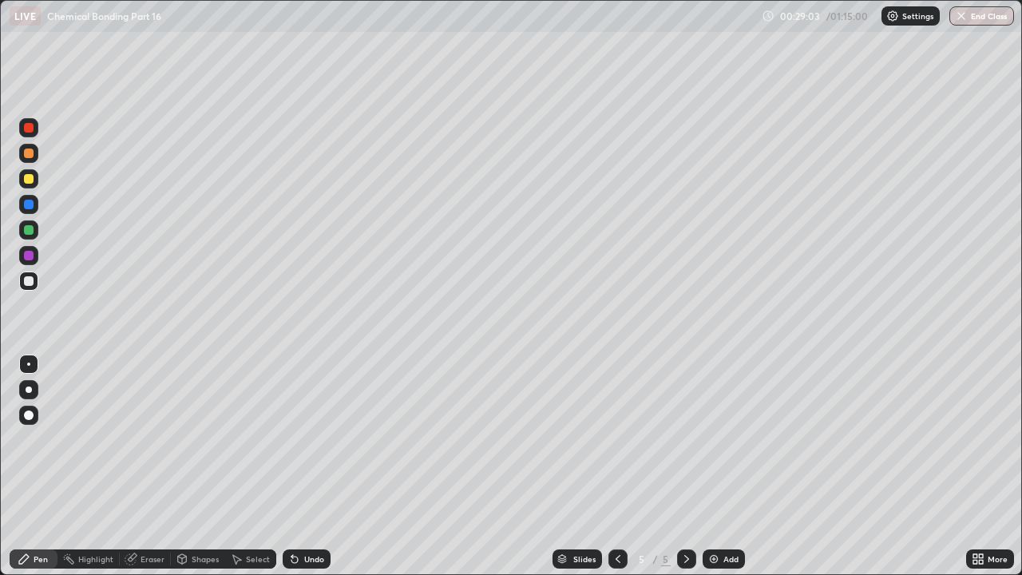
click at [149, 439] on div "Eraser" at bounding box center [153, 559] width 24 height 8
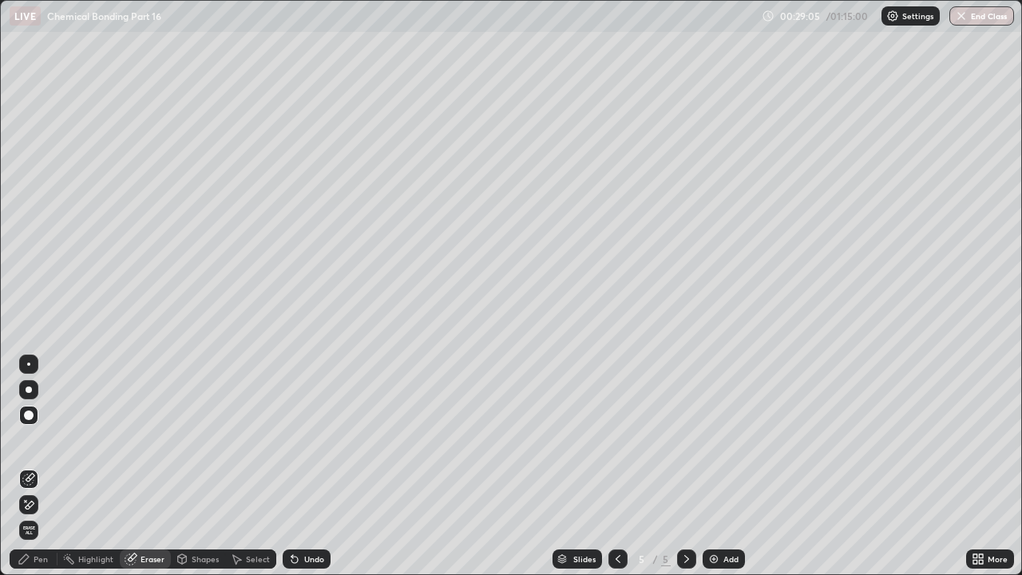
click at [39, 439] on div "Pen" at bounding box center [41, 559] width 14 height 8
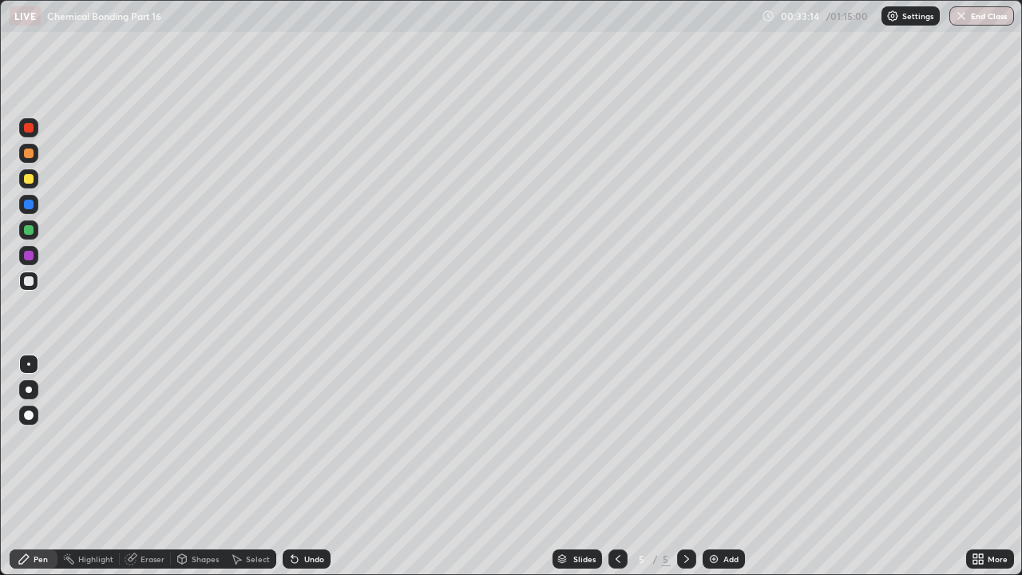
click at [724, 439] on div "Add" at bounding box center [730, 559] width 15 height 8
click at [153, 439] on div "Eraser" at bounding box center [153, 559] width 24 height 8
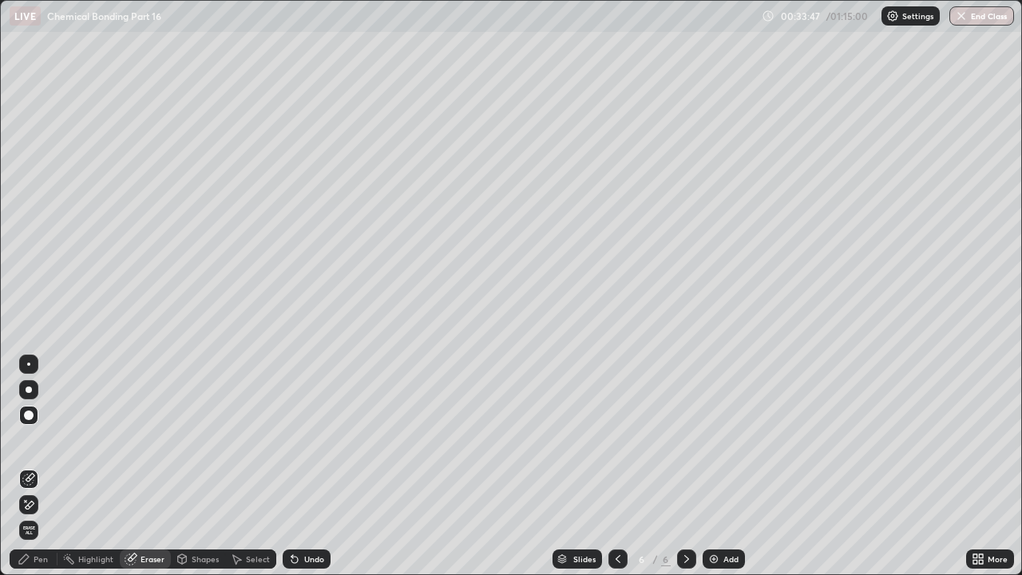
click at [34, 439] on div "Pen" at bounding box center [41, 559] width 14 height 8
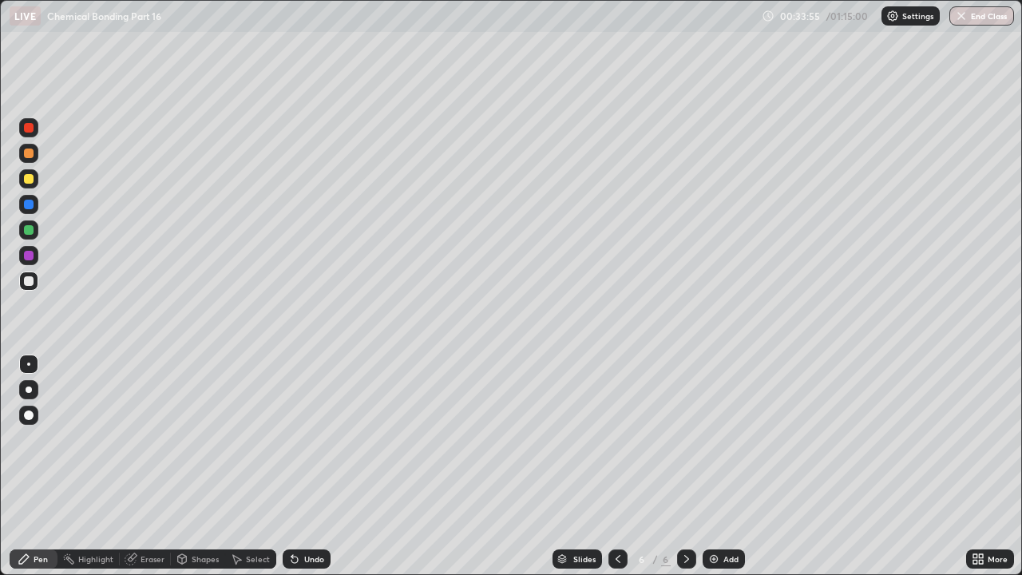
click at [252, 439] on div "Select" at bounding box center [258, 559] width 24 height 8
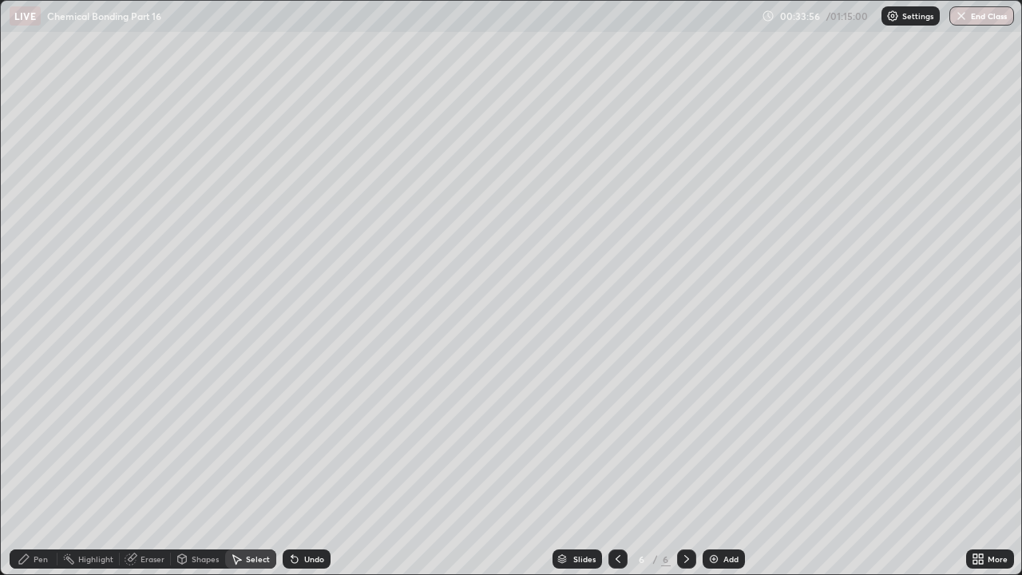
click at [306, 439] on div "Undo" at bounding box center [314, 559] width 20 height 8
click at [34, 439] on div "Pen" at bounding box center [34, 558] width 48 height 19
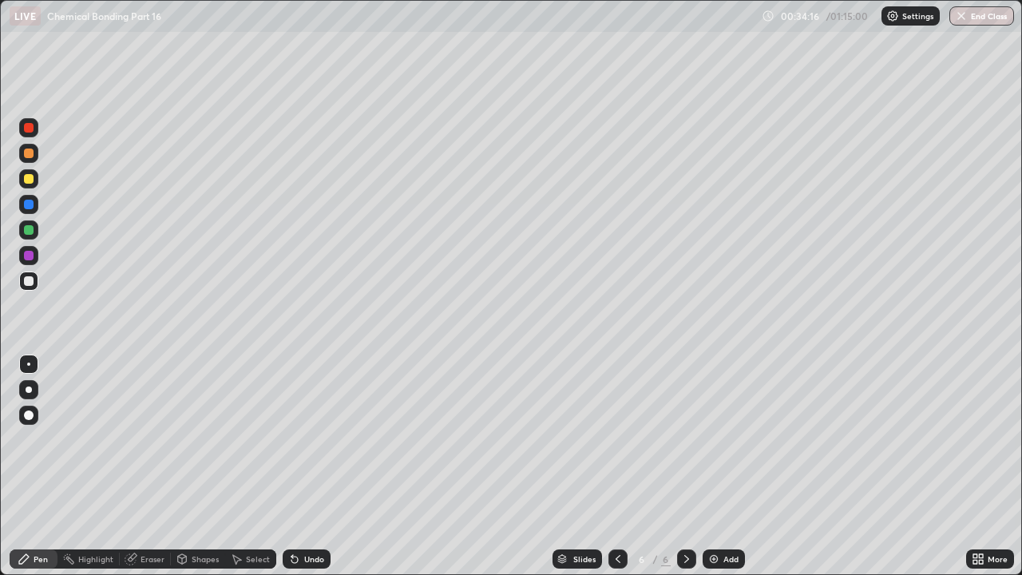
click at [153, 439] on div "Eraser" at bounding box center [153, 559] width 24 height 8
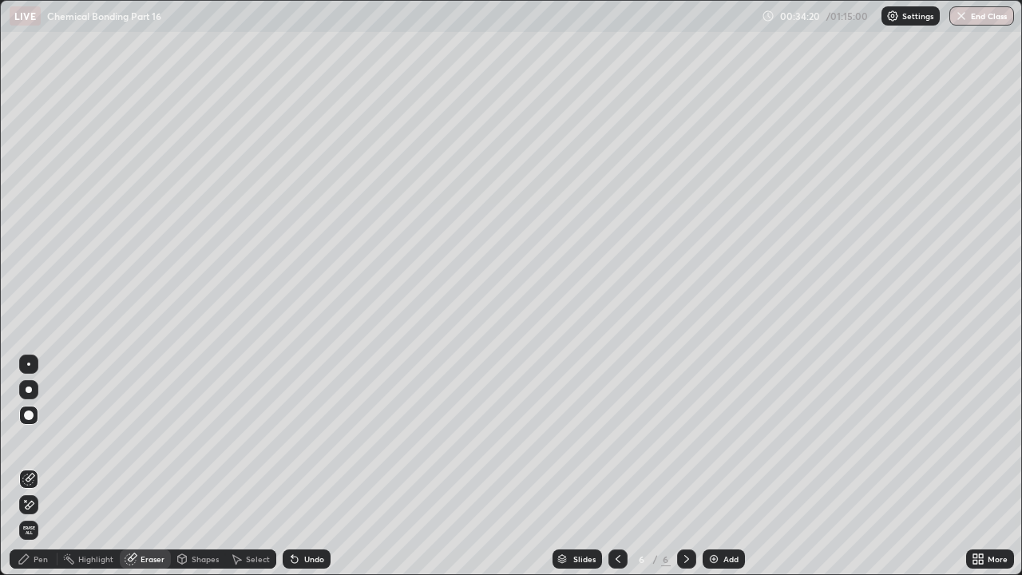
click at [42, 439] on div "Pen" at bounding box center [41, 559] width 14 height 8
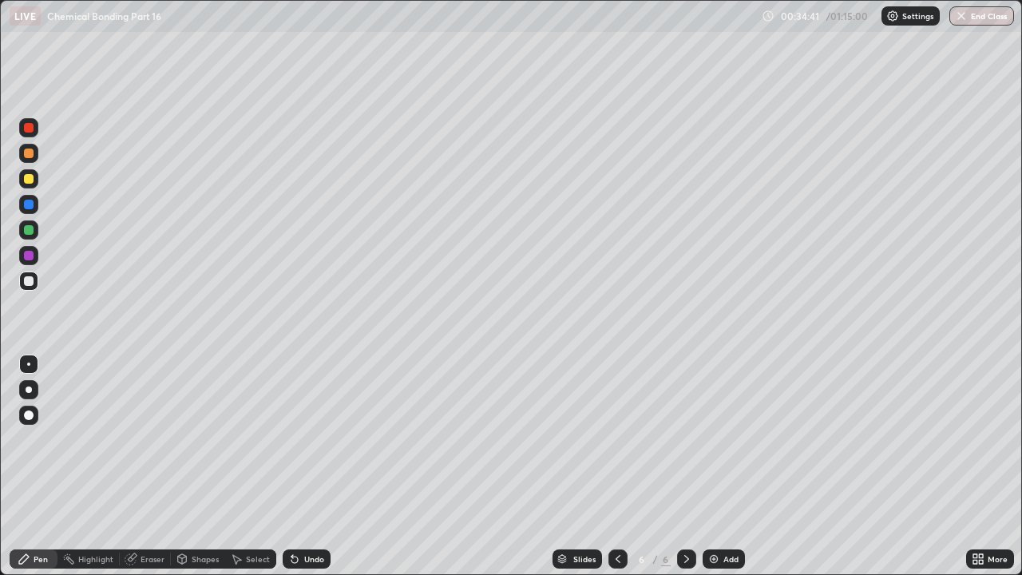
click at [247, 439] on div "Select" at bounding box center [258, 559] width 24 height 8
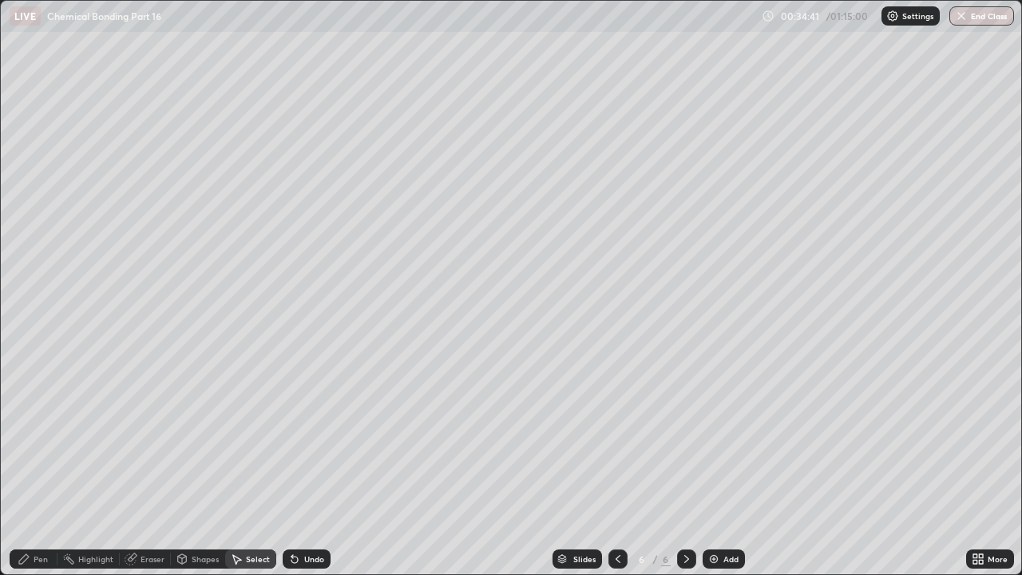
click at [304, 439] on div "Undo" at bounding box center [314, 559] width 20 height 8
click at [40, 439] on div "Pen" at bounding box center [41, 559] width 14 height 8
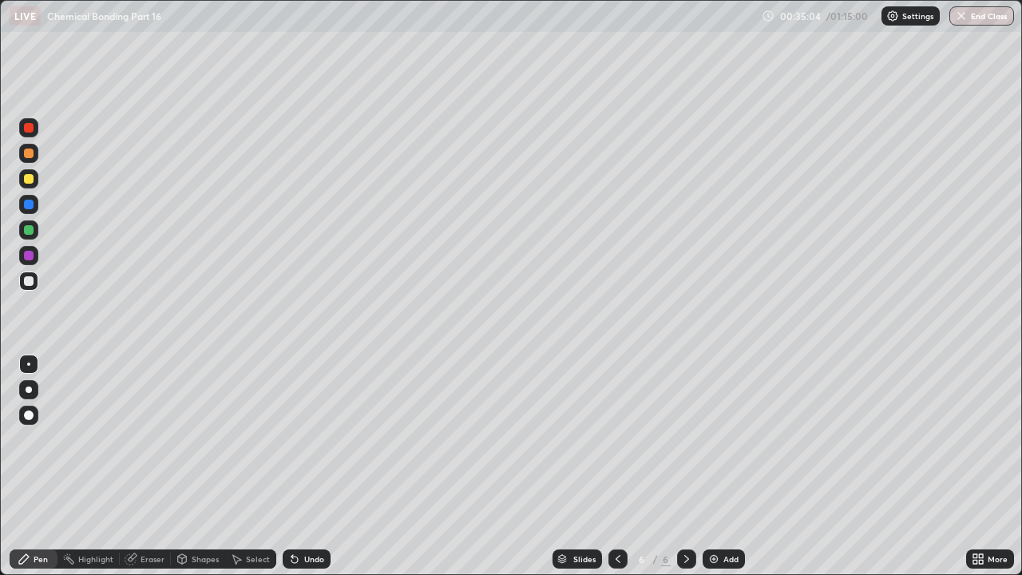
click at [306, 439] on div "Undo" at bounding box center [307, 558] width 48 height 19
click at [303, 439] on div "Undo" at bounding box center [307, 558] width 48 height 19
click at [307, 439] on div "Undo" at bounding box center [314, 559] width 20 height 8
click at [44, 439] on div "Pen" at bounding box center [41, 559] width 14 height 8
click at [145, 439] on div "Eraser" at bounding box center [145, 558] width 51 height 19
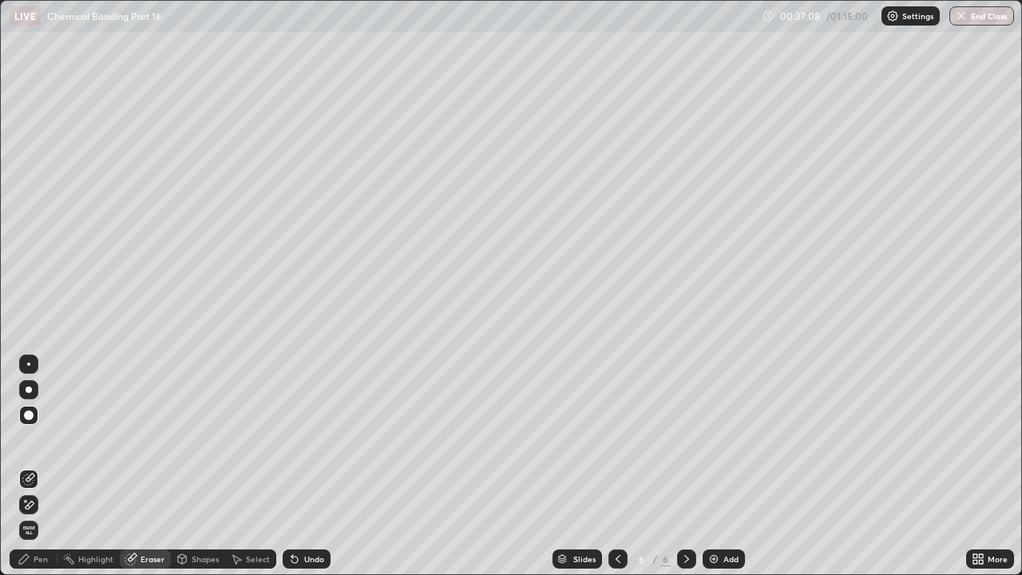
click at [41, 439] on div "Pen" at bounding box center [41, 559] width 14 height 8
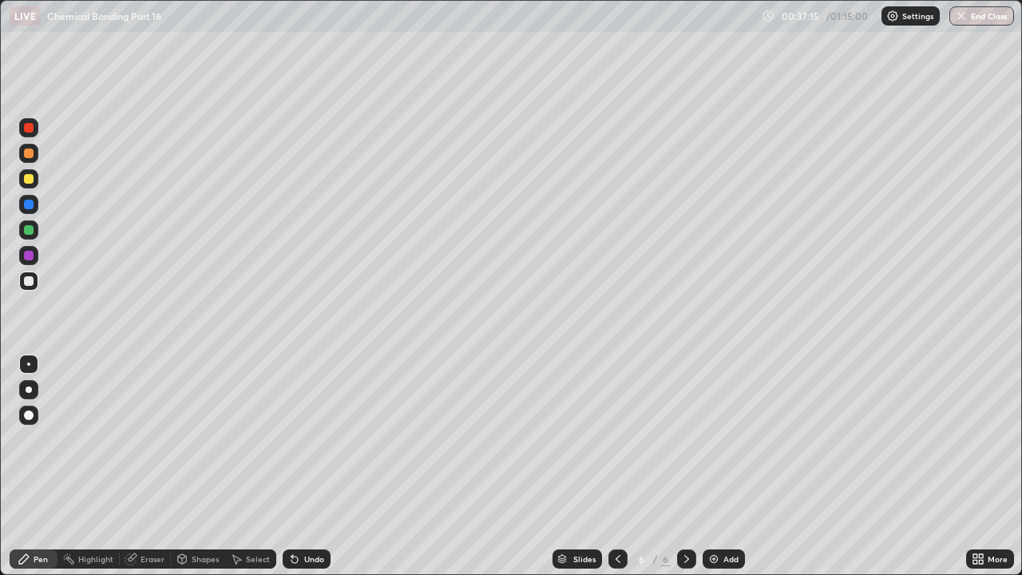
click at [153, 439] on div "Eraser" at bounding box center [153, 559] width 24 height 8
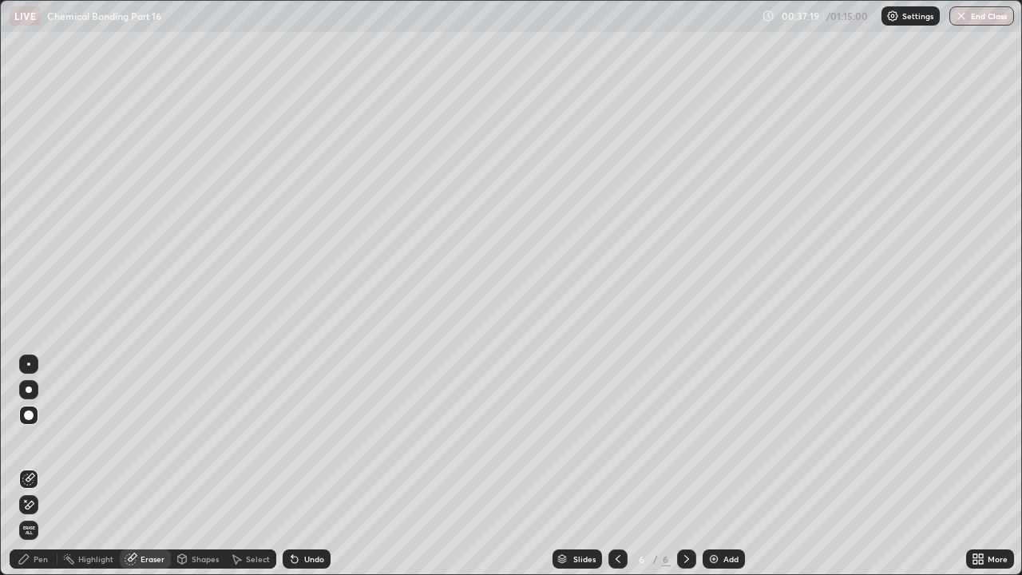
click at [42, 439] on div "Pen" at bounding box center [41, 559] width 14 height 8
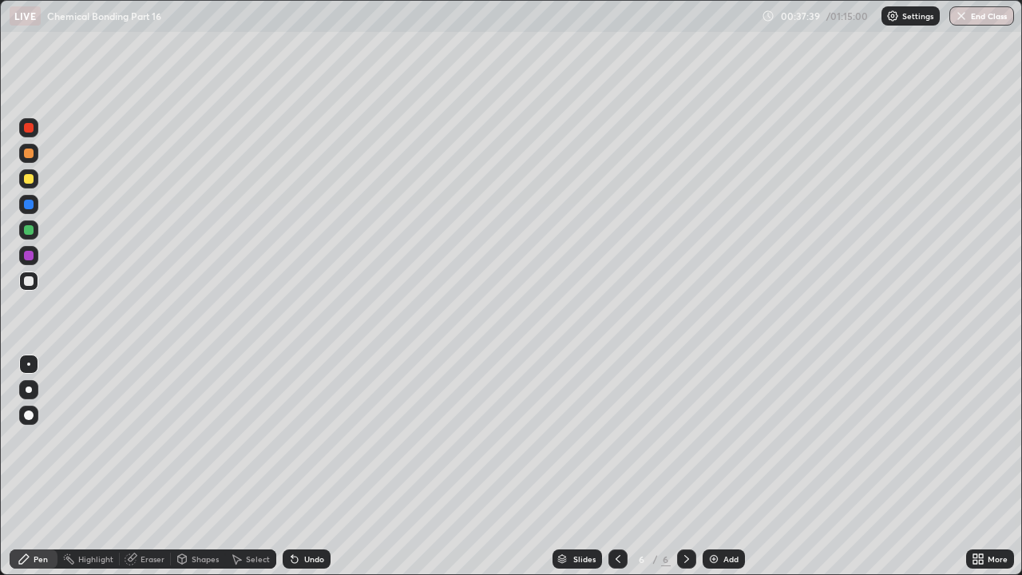
click at [153, 439] on div "Eraser" at bounding box center [153, 559] width 24 height 8
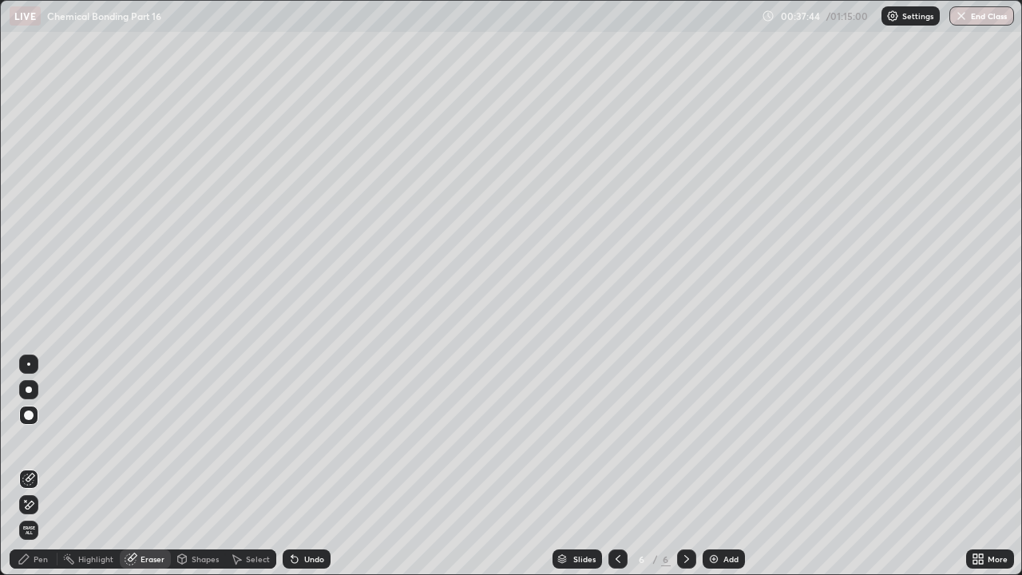
click at [43, 439] on div "Pen" at bounding box center [41, 559] width 14 height 8
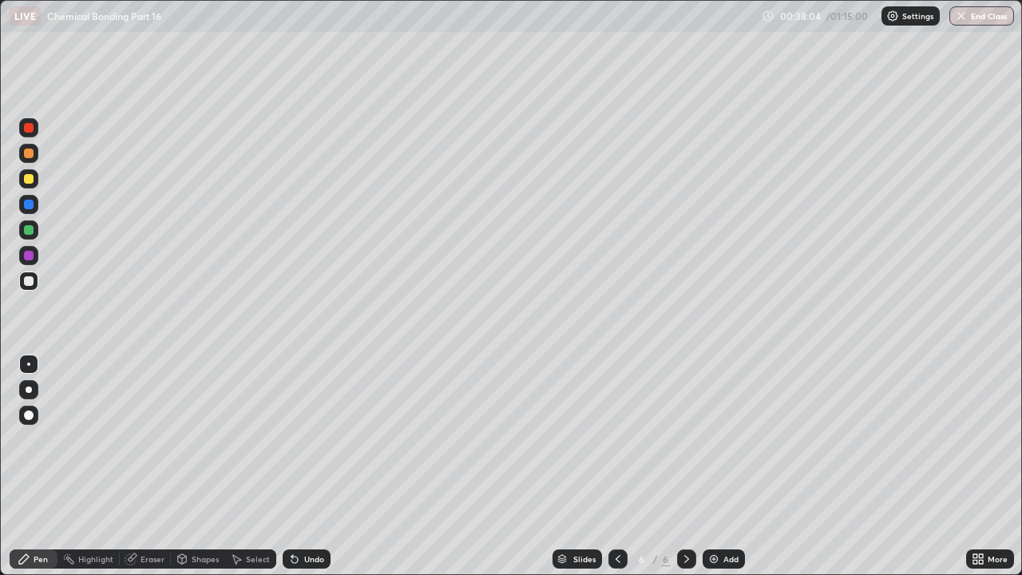
click at [204, 439] on div "Shapes" at bounding box center [198, 558] width 54 height 19
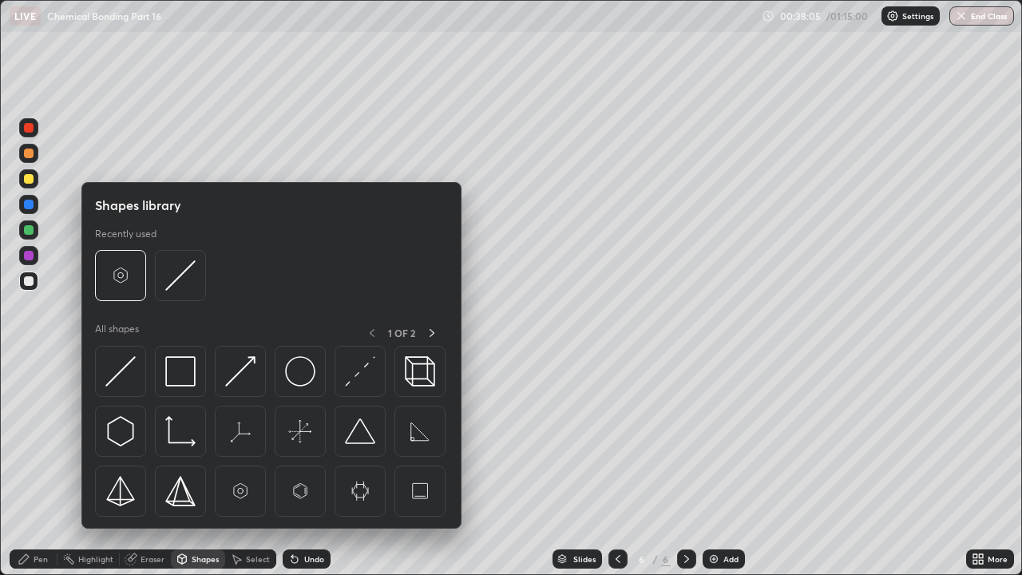
click at [299, 439] on div "Undo" at bounding box center [307, 558] width 48 height 19
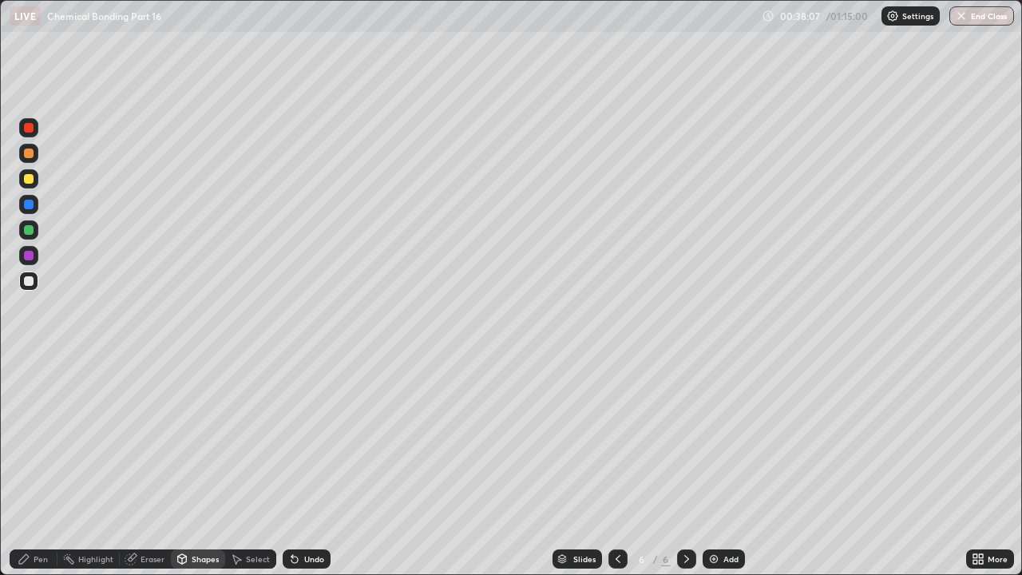
click at [137, 439] on div "Eraser" at bounding box center [145, 558] width 51 height 19
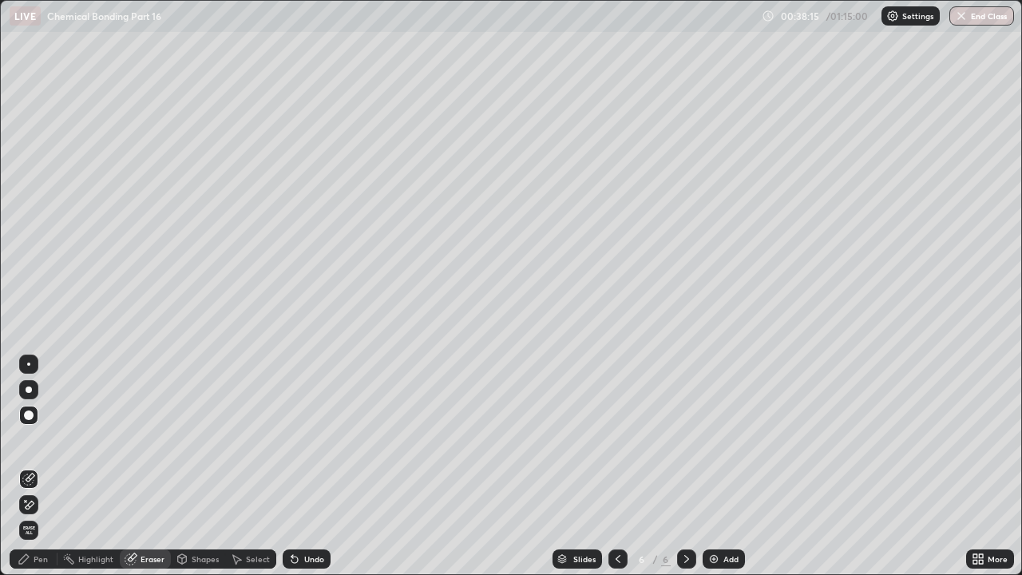
click at [38, 439] on div "Pen" at bounding box center [41, 559] width 14 height 8
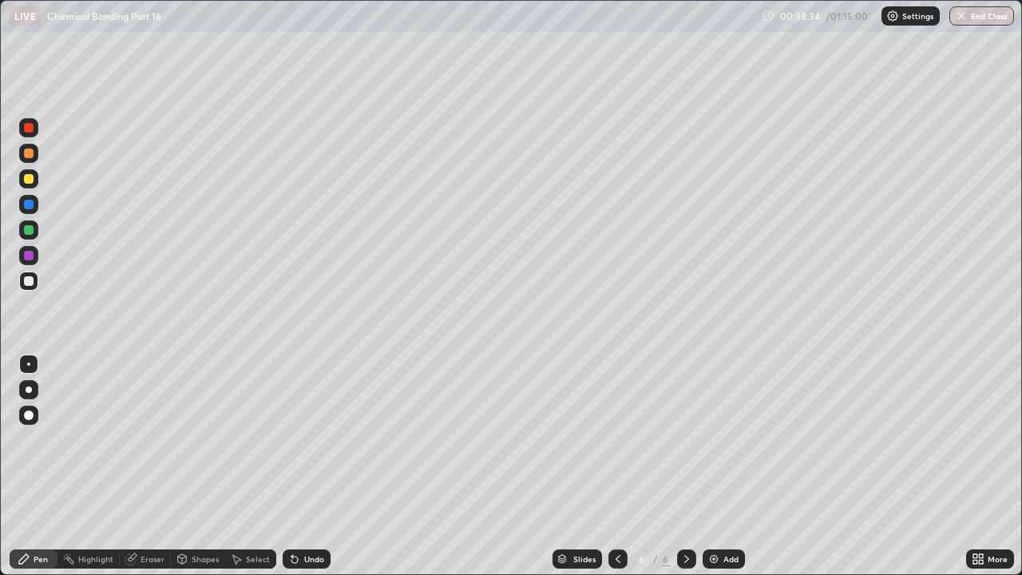
click at [142, 439] on div "Eraser" at bounding box center [153, 559] width 24 height 8
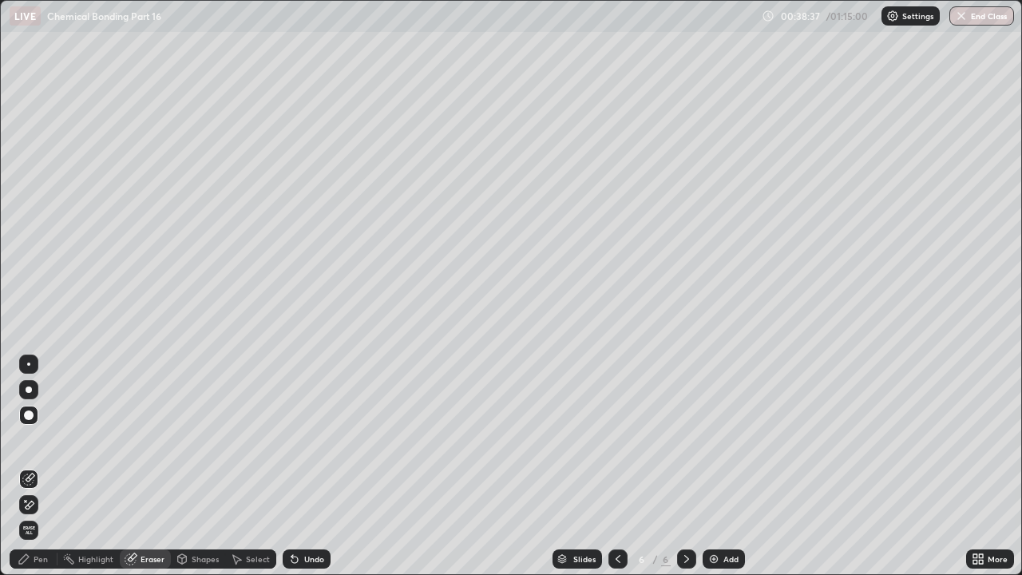
click at [42, 439] on div "Pen" at bounding box center [41, 559] width 14 height 8
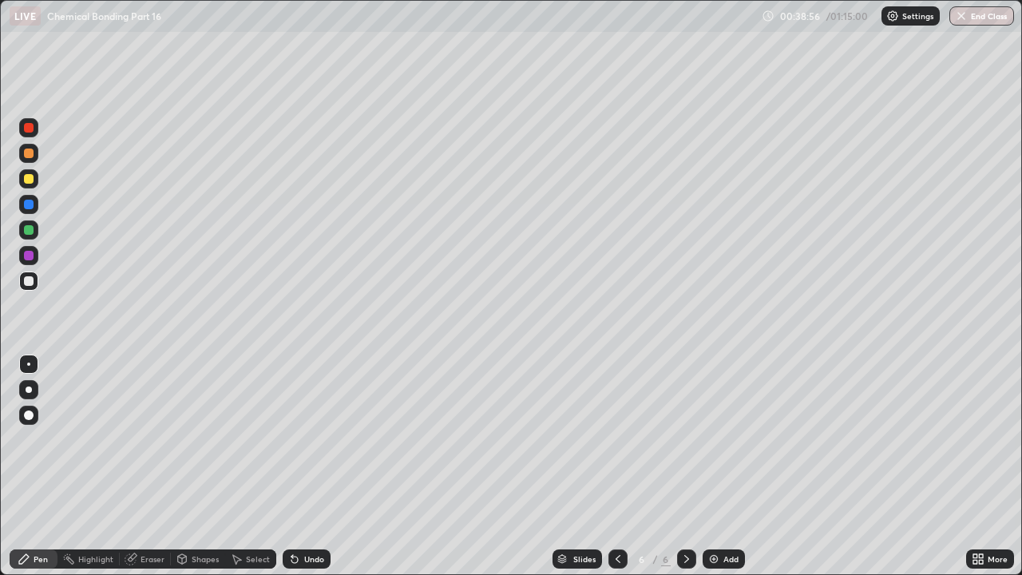
click at [299, 439] on div "Undo" at bounding box center [307, 558] width 48 height 19
click at [295, 439] on icon at bounding box center [294, 560] width 6 height 6
click at [298, 439] on icon at bounding box center [294, 559] width 13 height 13
click at [299, 439] on div "Undo" at bounding box center [307, 558] width 48 height 19
click at [303, 439] on div "Undo" at bounding box center [307, 558] width 48 height 19
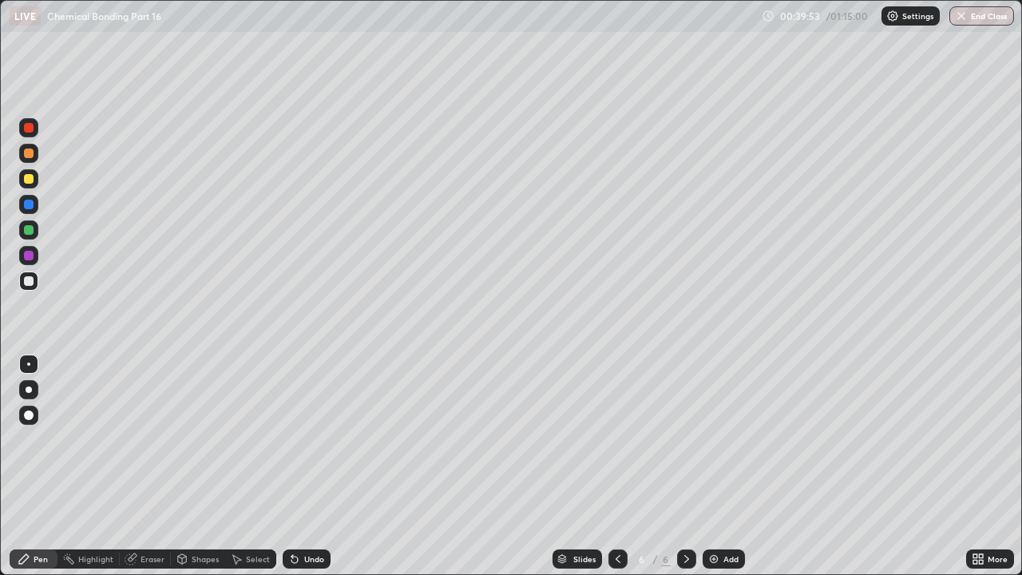
click at [137, 439] on div "Eraser" at bounding box center [145, 558] width 51 height 19
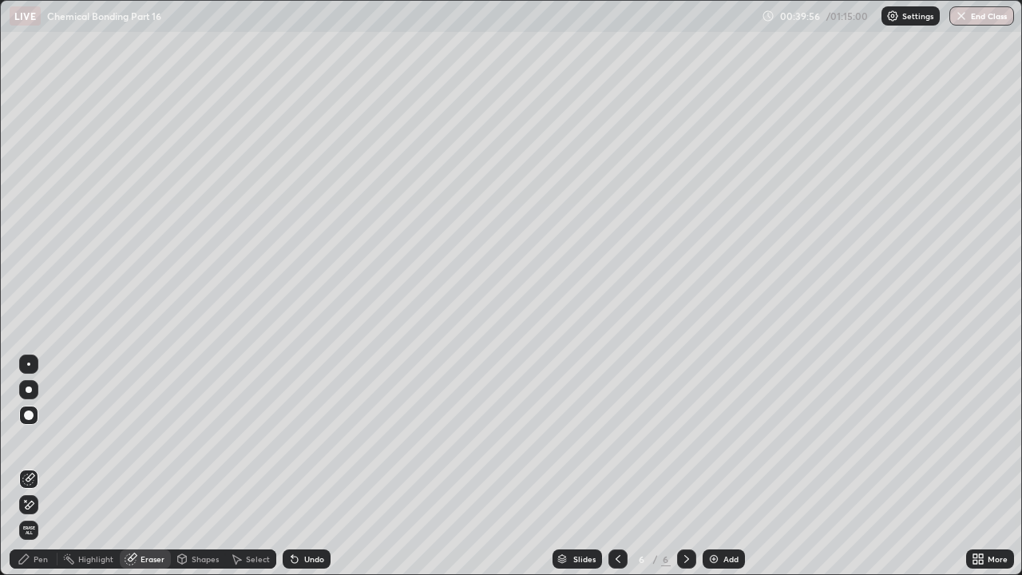
click at [38, 439] on div "Pen" at bounding box center [41, 559] width 14 height 8
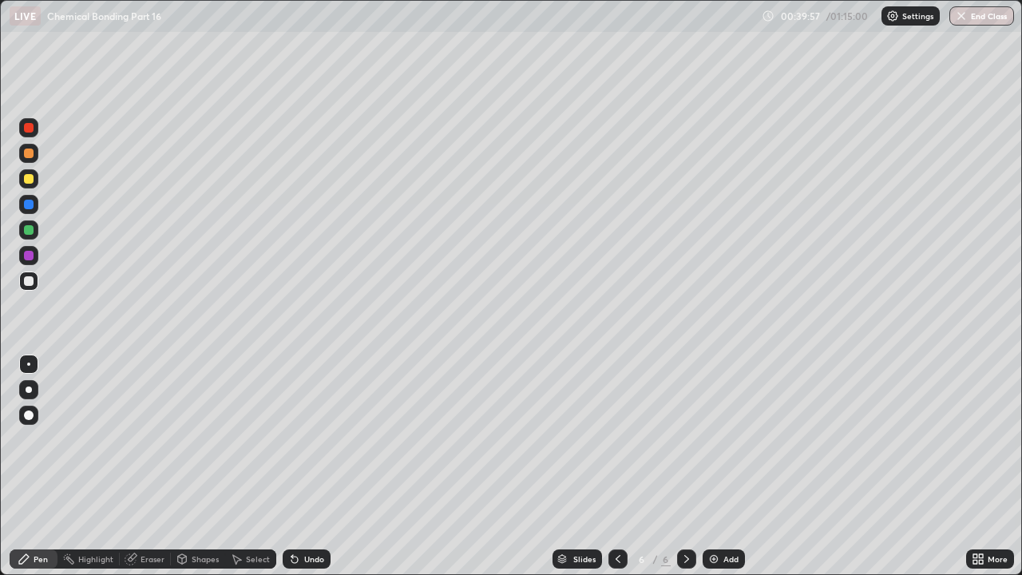
click at [35, 439] on div "Pen" at bounding box center [41, 559] width 14 height 8
click at [328, 439] on div "Undo" at bounding box center [307, 558] width 48 height 19
click at [141, 439] on div "Eraser" at bounding box center [153, 559] width 24 height 8
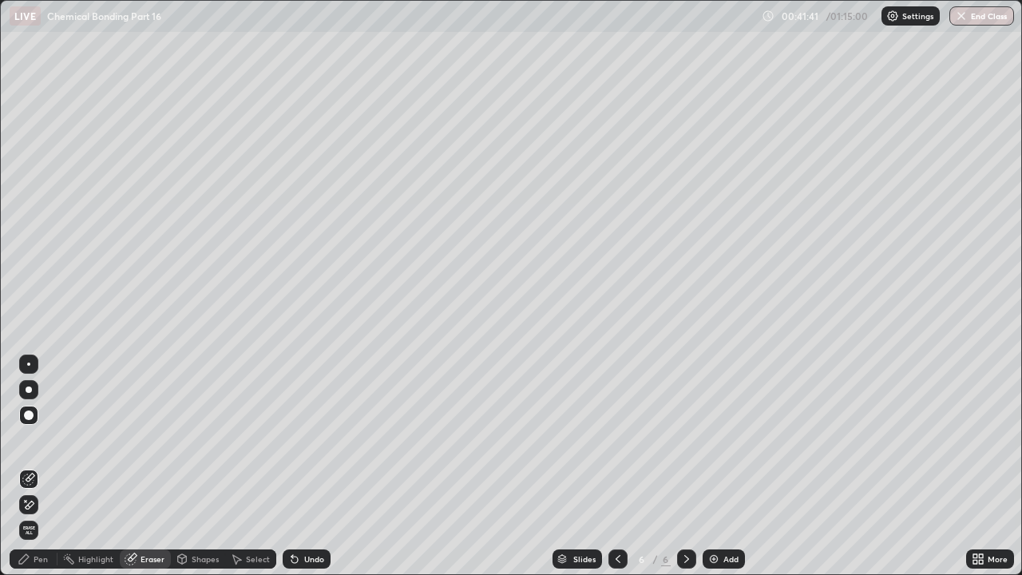
click at [42, 439] on div "Pen" at bounding box center [41, 559] width 14 height 8
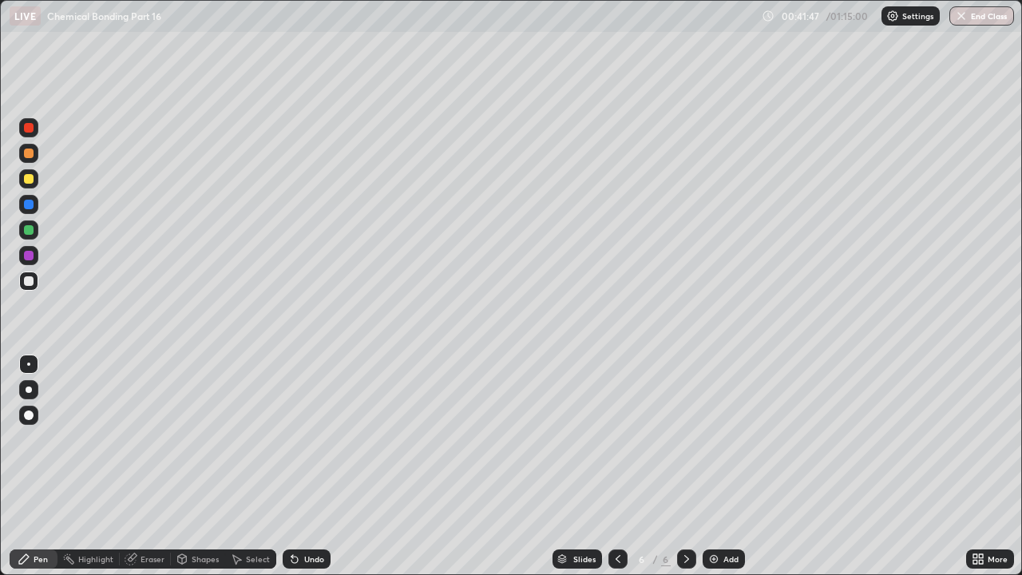
click at [143, 439] on div "Eraser" at bounding box center [145, 558] width 51 height 19
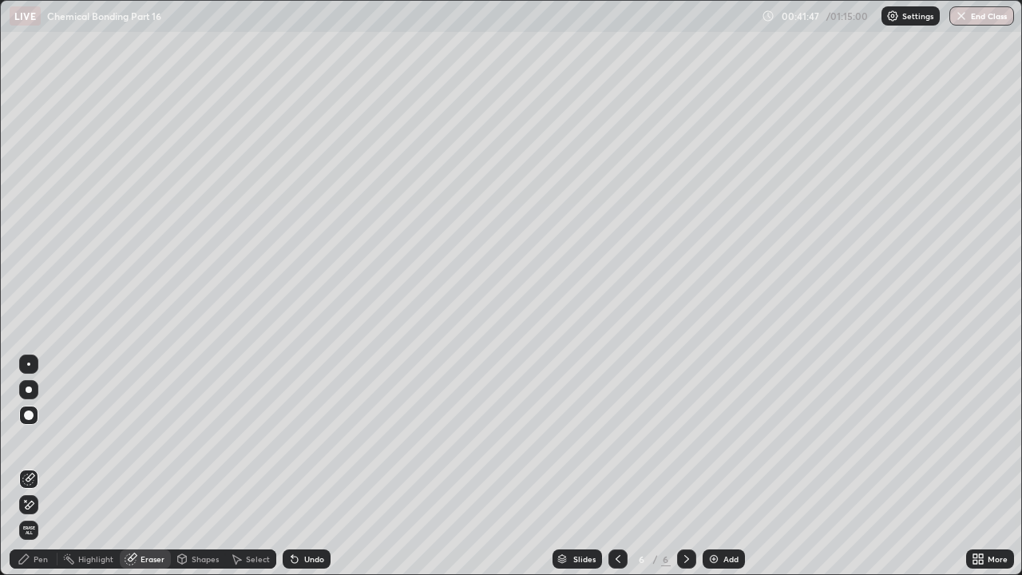
click at [149, 439] on div "Eraser" at bounding box center [153, 559] width 24 height 8
click at [35, 439] on div "Pen" at bounding box center [41, 559] width 14 height 8
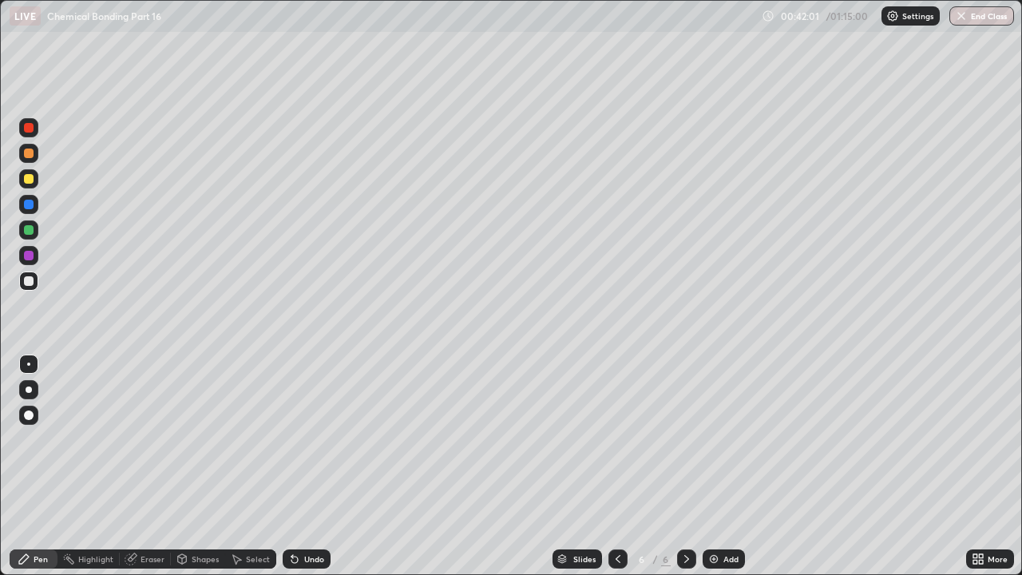
click at [136, 439] on icon at bounding box center [131, 559] width 13 height 13
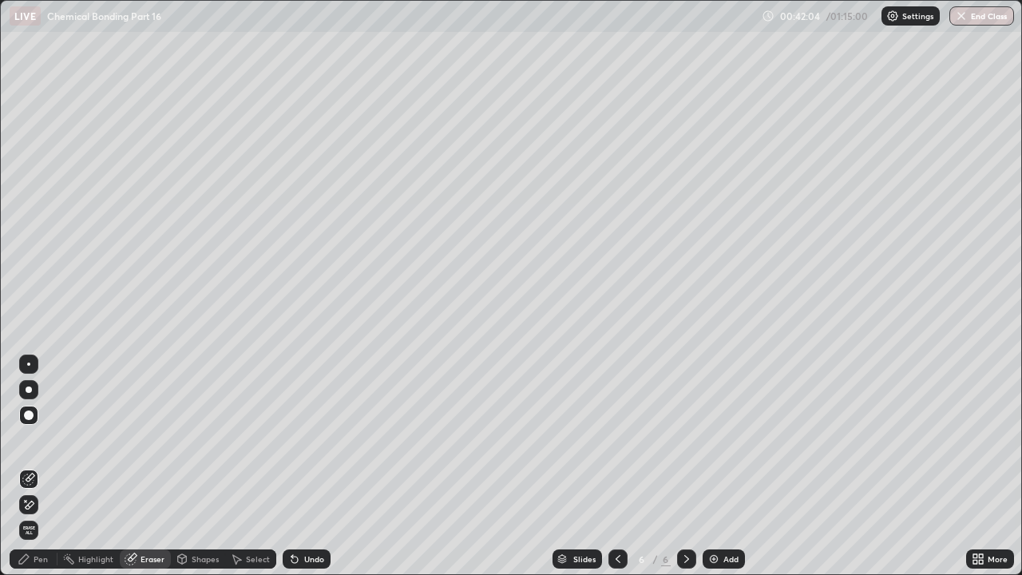
click at [42, 439] on div "Pen" at bounding box center [41, 559] width 14 height 8
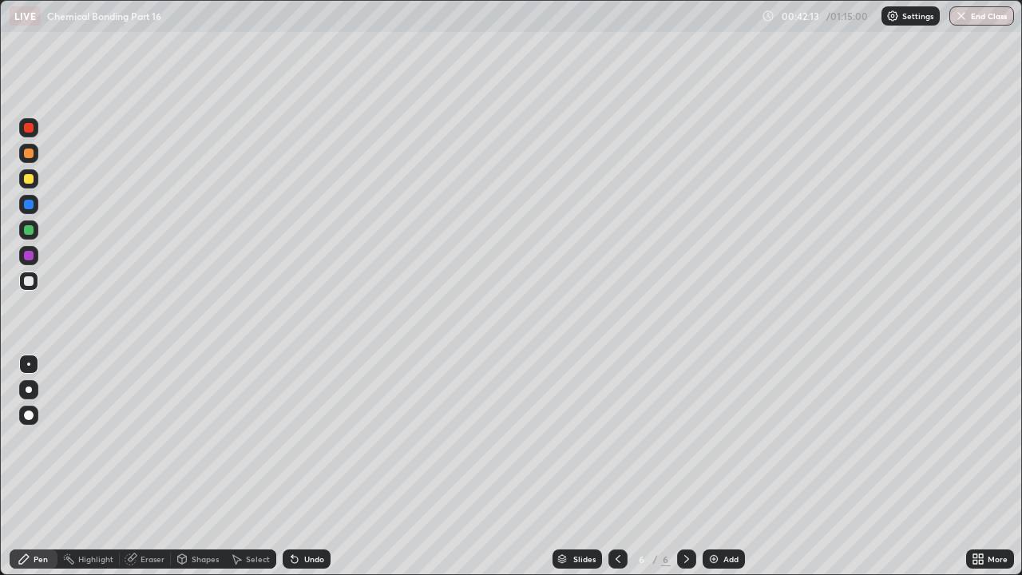
click at [146, 439] on div "Eraser" at bounding box center [153, 559] width 24 height 8
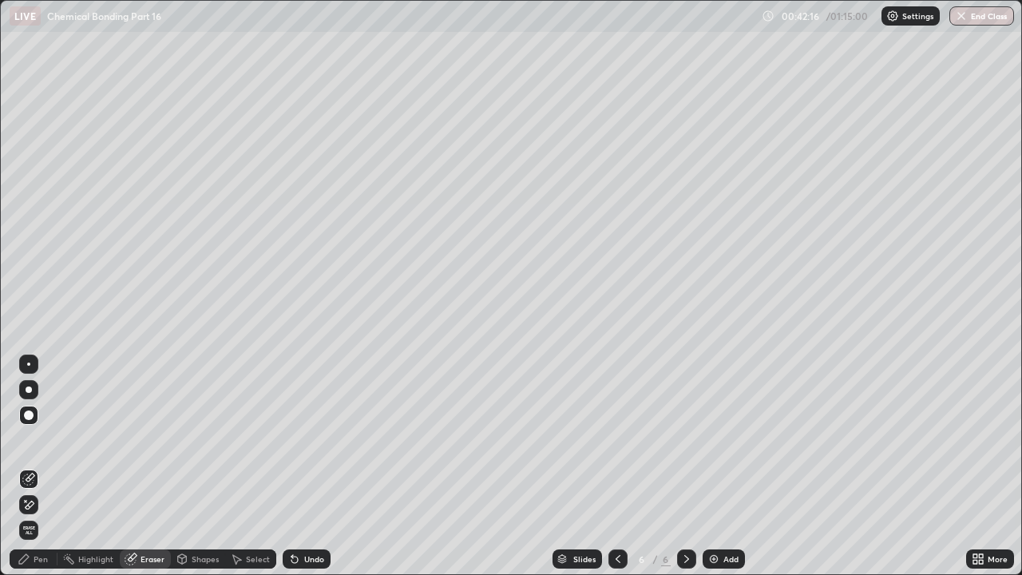
click at [34, 439] on div "Pen" at bounding box center [41, 559] width 14 height 8
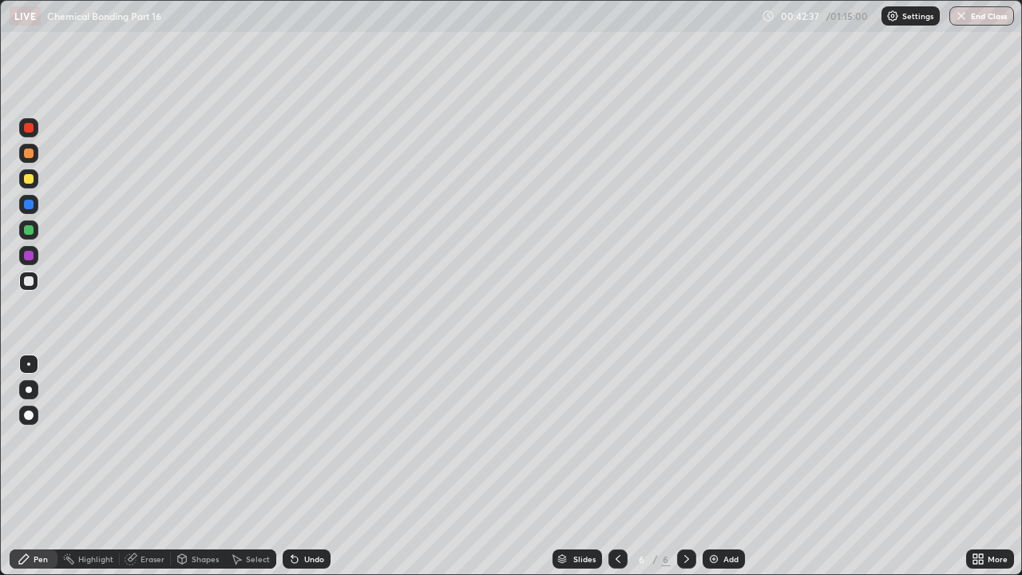
click at [291, 439] on icon at bounding box center [294, 559] width 13 height 13
click at [292, 439] on icon at bounding box center [294, 560] width 6 height 6
click at [291, 439] on icon at bounding box center [292, 556] width 2 height 2
click at [295, 439] on icon at bounding box center [294, 560] width 6 height 6
click at [297, 439] on icon at bounding box center [294, 559] width 13 height 13
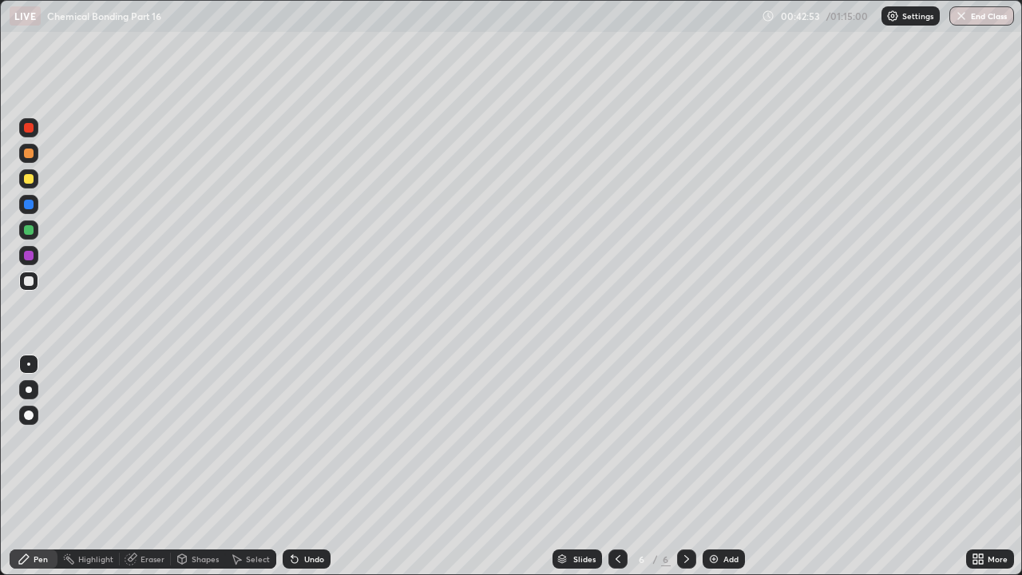
click at [291, 439] on icon at bounding box center [292, 556] width 2 height 2
click at [300, 439] on div "Undo" at bounding box center [307, 558] width 48 height 19
click at [301, 439] on div "Undo" at bounding box center [307, 558] width 48 height 19
click at [739, 439] on div "Add" at bounding box center [724, 558] width 42 height 19
click at [730, 439] on div "Add" at bounding box center [730, 559] width 15 height 8
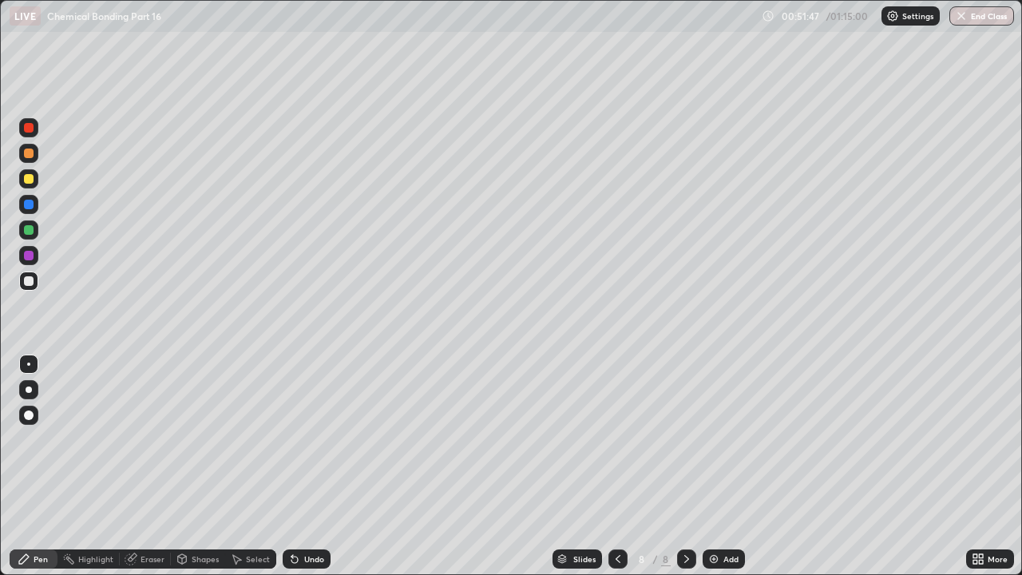
click at [153, 439] on div "Eraser" at bounding box center [153, 559] width 24 height 8
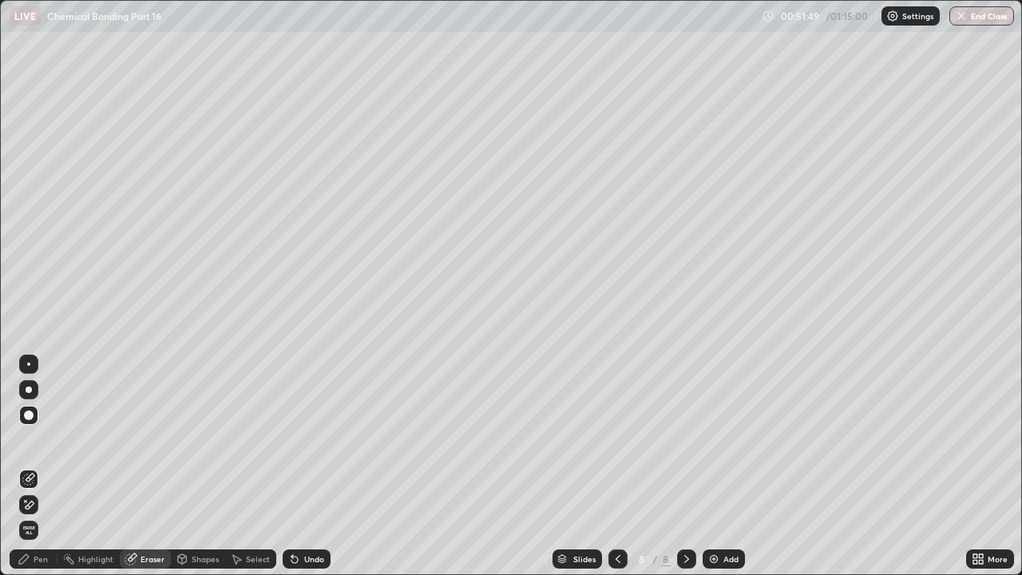
click at [46, 439] on div "Pen" at bounding box center [34, 558] width 48 height 19
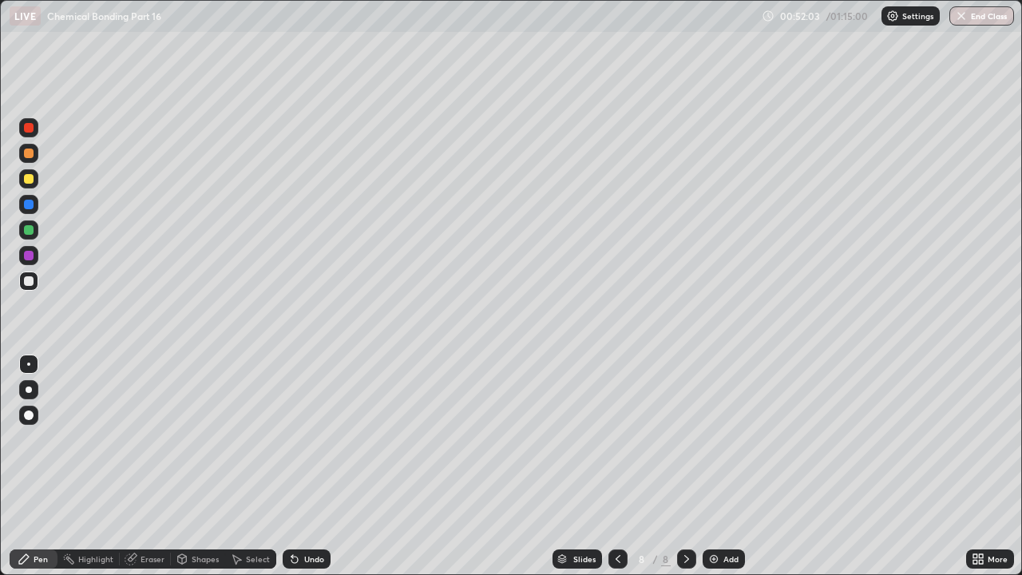
click at [616, 439] on icon at bounding box center [618, 559] width 13 height 13
click at [684, 439] on icon at bounding box center [686, 559] width 13 height 13
click at [312, 439] on div "Undo" at bounding box center [314, 559] width 20 height 8
click at [616, 439] on icon at bounding box center [618, 559] width 13 height 13
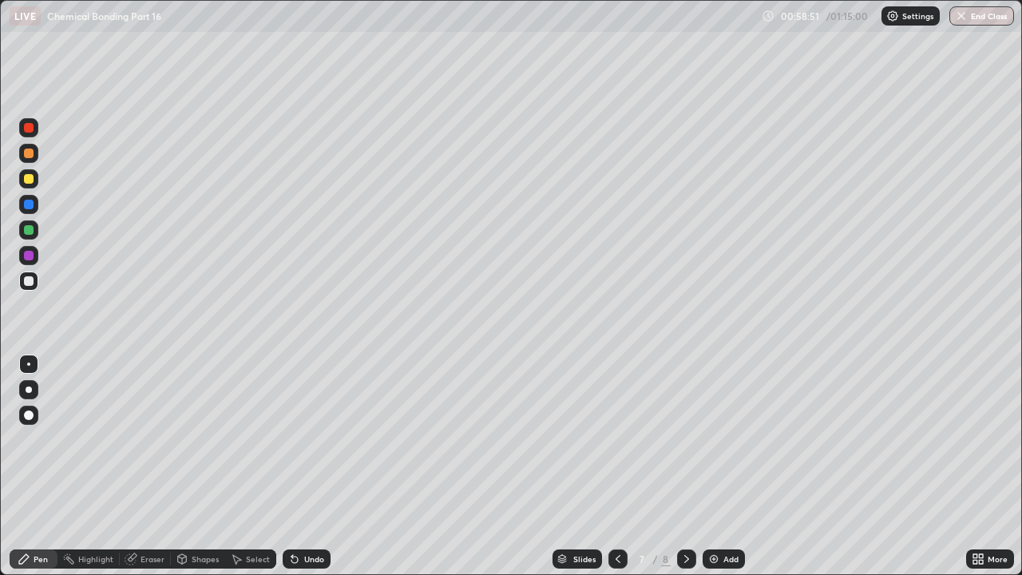
click at [685, 439] on icon at bounding box center [686, 559] width 13 height 13
click at [725, 439] on div "Add" at bounding box center [730, 559] width 15 height 8
click at [727, 439] on div "Add" at bounding box center [730, 559] width 15 height 8
click at [623, 439] on div at bounding box center [617, 558] width 19 height 19
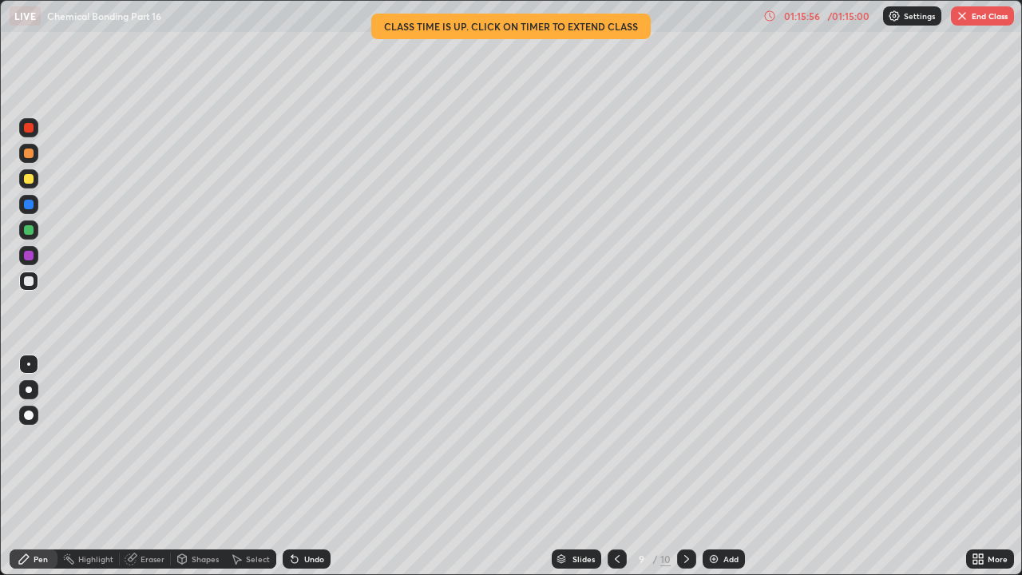
click at [685, 439] on icon at bounding box center [686, 559] width 13 height 13
click at [160, 439] on div "Eraser" at bounding box center [153, 559] width 24 height 8
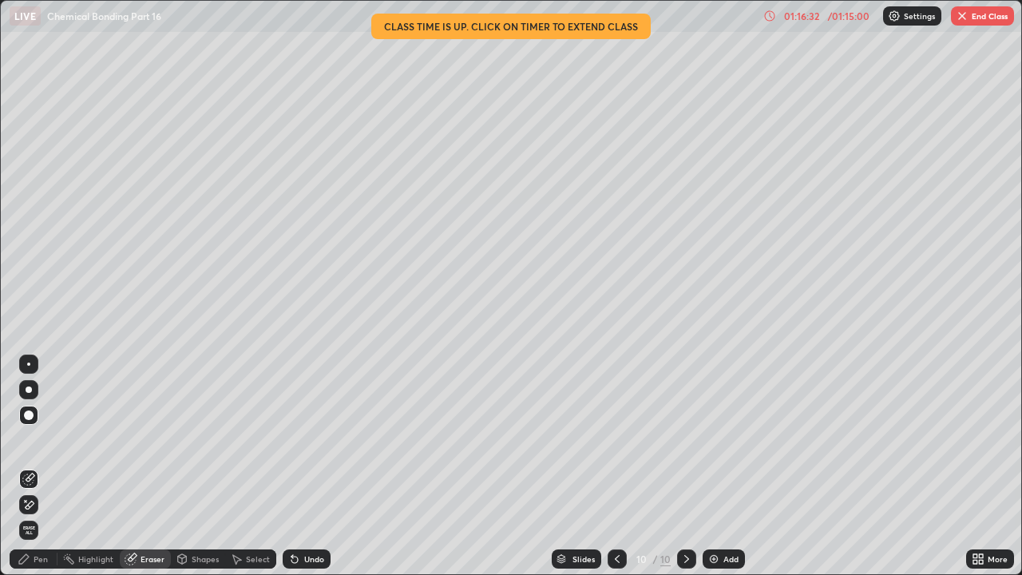
click at [49, 439] on div "Pen" at bounding box center [34, 558] width 48 height 19
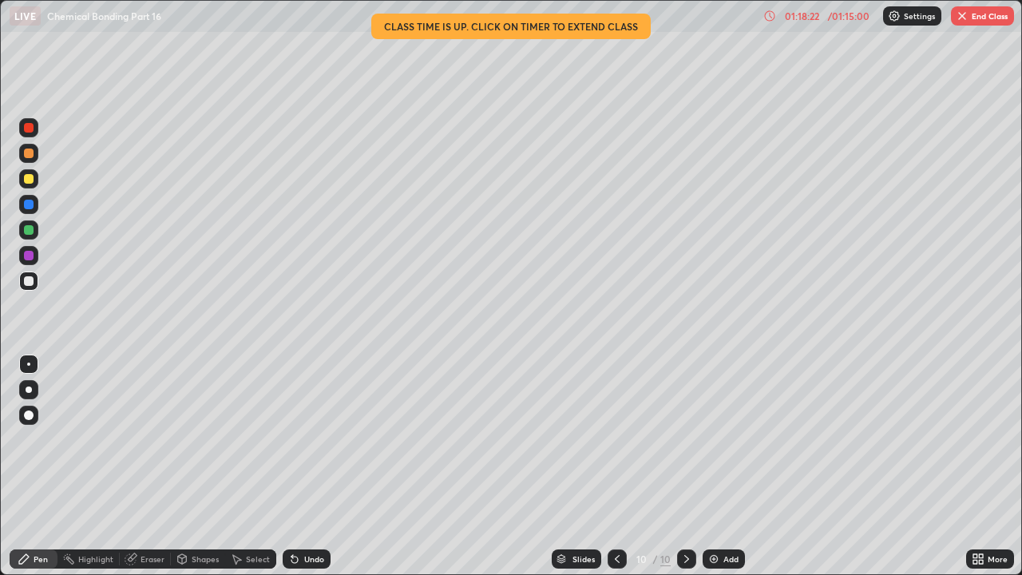
click at [980, 19] on button "End Class" at bounding box center [982, 15] width 63 height 19
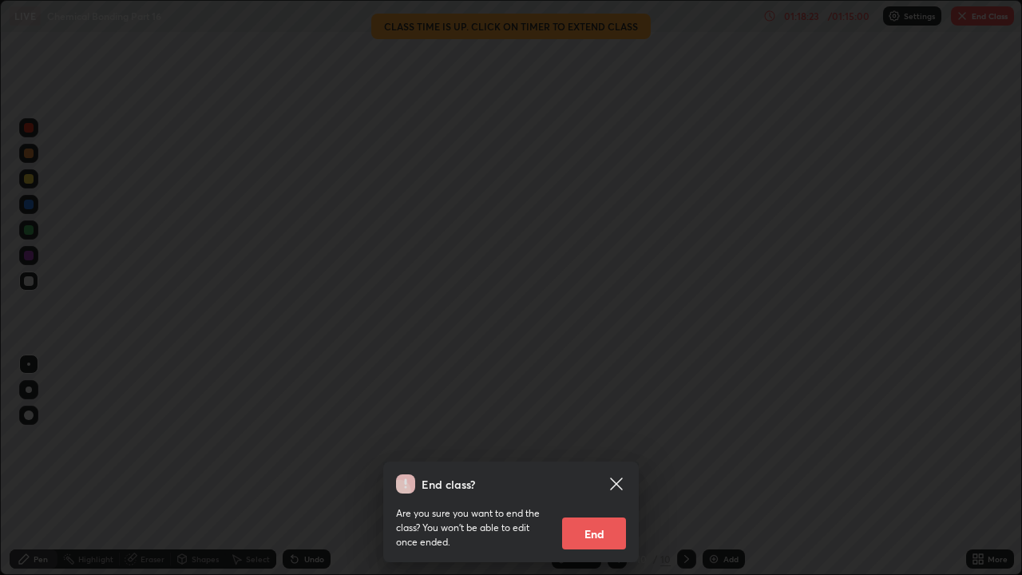
click at [591, 439] on button "End" at bounding box center [594, 533] width 64 height 32
